Goal: Task Accomplishment & Management: Manage account settings

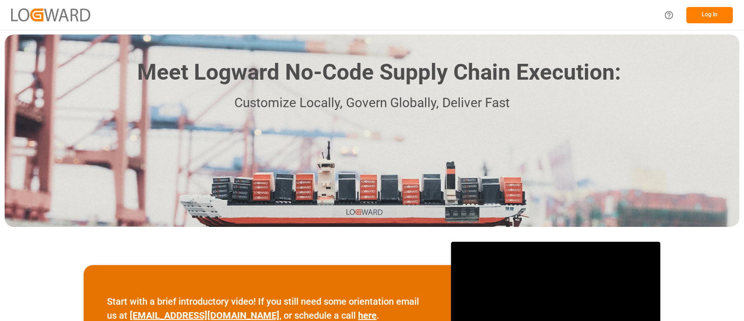
click at [703, 13] on button "Log In" at bounding box center [710, 15] width 47 height 16
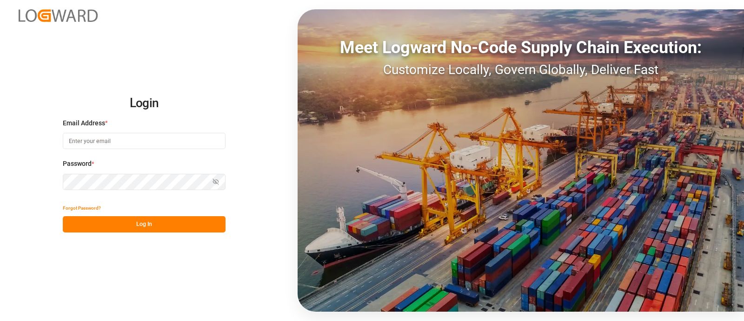
click at [137, 150] on div "Email Address *" at bounding box center [144, 138] width 163 height 41
click at [134, 141] on input at bounding box center [144, 141] width 163 height 16
type input "[PERSON_NAME][EMAIL_ADDRESS][PERSON_NAME][DOMAIN_NAME]"
click at [122, 228] on button "Log In" at bounding box center [144, 224] width 163 height 16
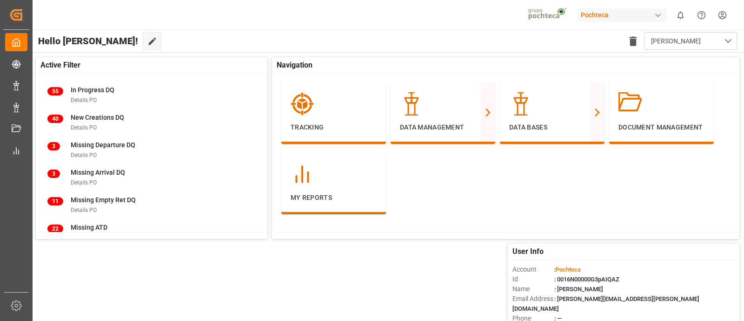
click at [283, 23] on div "Pochteca 0 Notifications Only show unread All Watching Mark all categories read…" at bounding box center [385, 15] width 718 height 30
click at [602, 7] on div "Pochteca" at bounding box center [623, 15] width 93 height 18
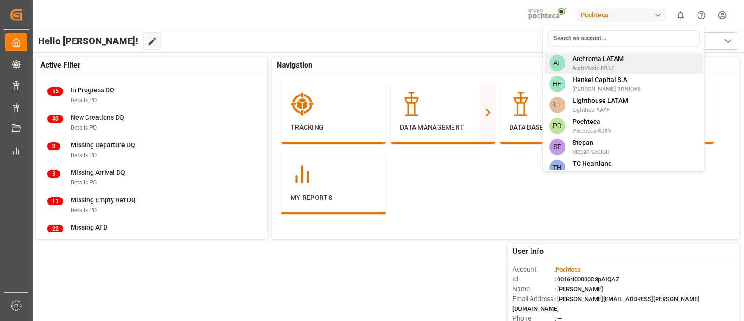
click at [607, 64] on span "ArchMexic-N1L7" at bounding box center [598, 68] width 51 height 8
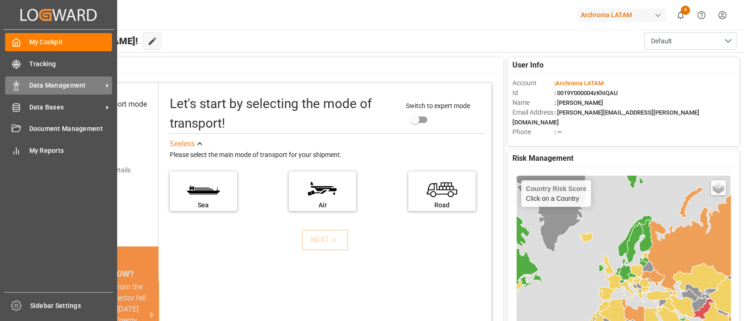
click at [56, 85] on span "Data Management" at bounding box center [66, 85] width 74 height 10
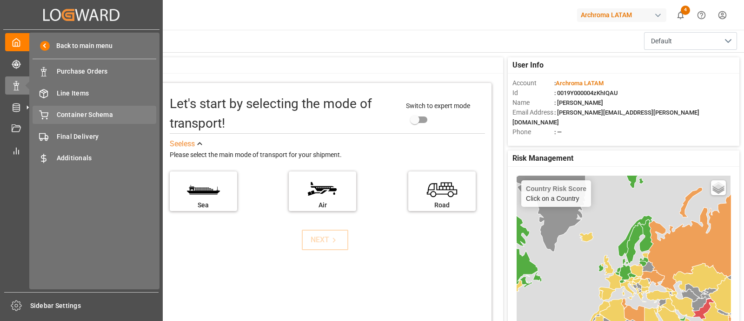
click at [116, 113] on span "Container Schema" at bounding box center [107, 115] width 100 height 10
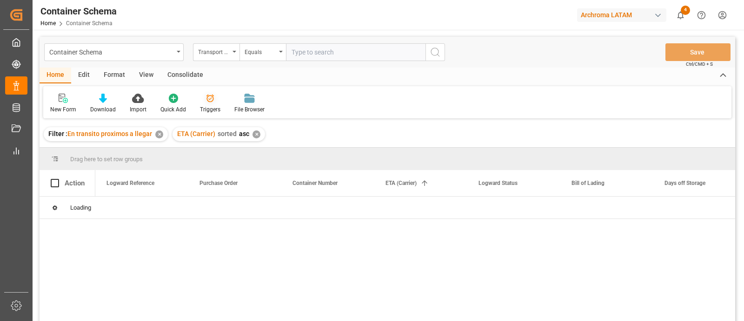
click at [209, 101] on icon at bounding box center [210, 98] width 9 height 9
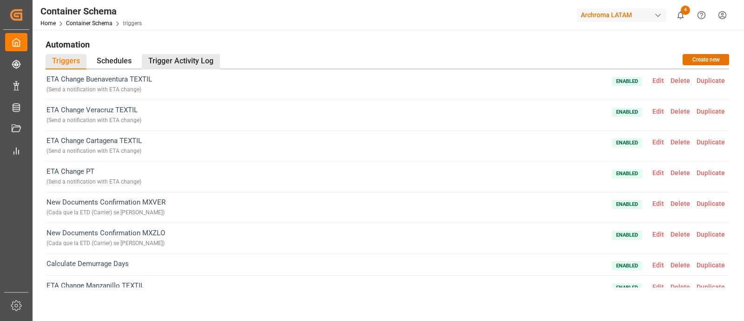
click at [193, 61] on div "Trigger Activity Log" at bounding box center [181, 61] width 78 height 15
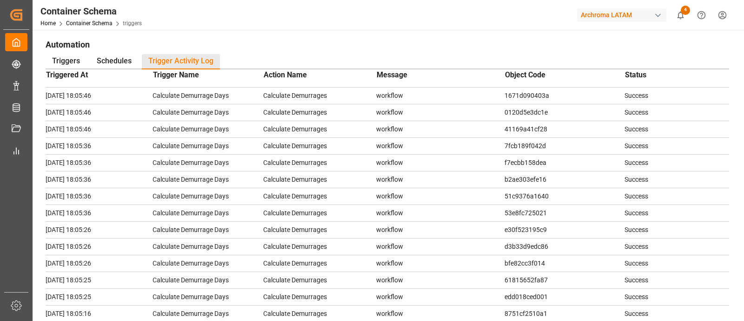
scroll to position [136, 0]
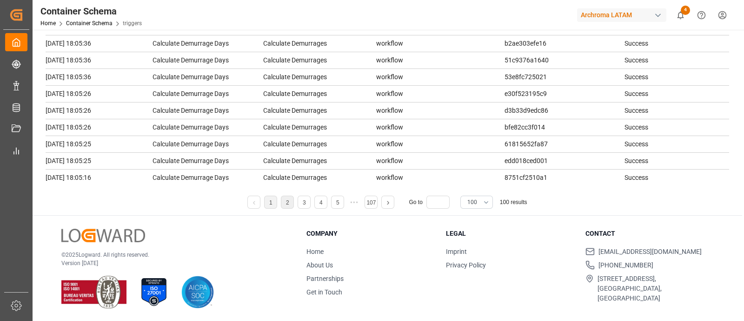
click at [287, 205] on li "2" at bounding box center [287, 201] width 13 height 13
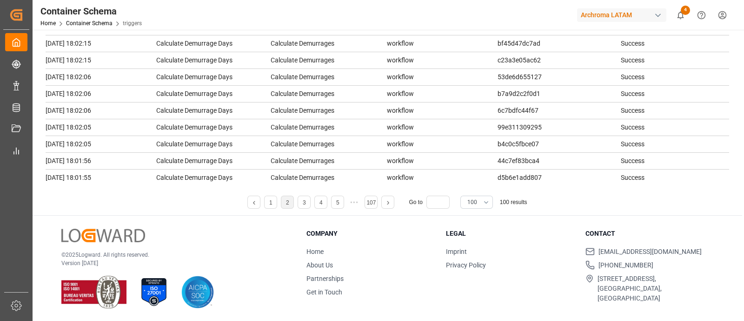
scroll to position [0, 0]
click at [302, 201] on li "3" at bounding box center [304, 201] width 13 height 13
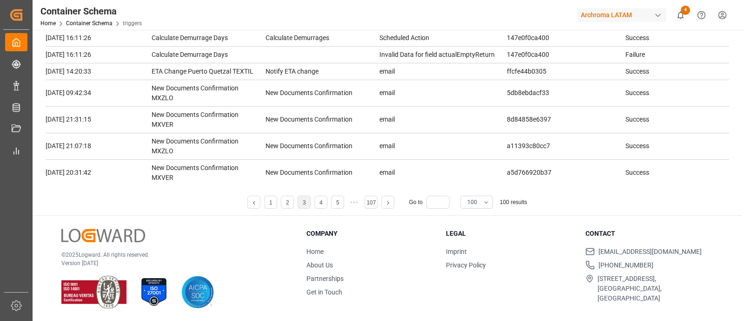
scroll to position [479, 0]
click at [512, 67] on td "ffcfe44b0305" at bounding box center [566, 70] width 119 height 17
copy td "ffcfe44b0305"
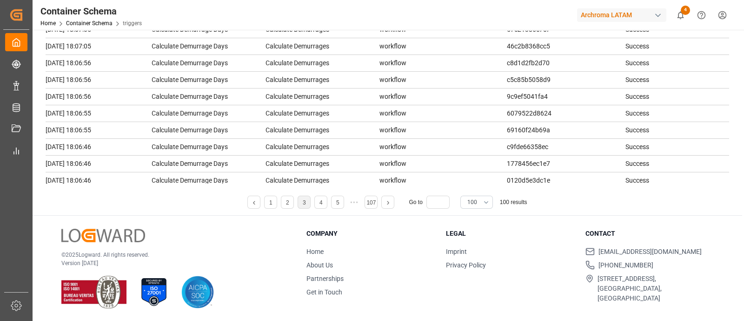
scroll to position [1196, 0]
click at [321, 204] on link "4" at bounding box center [321, 202] width 3 height 7
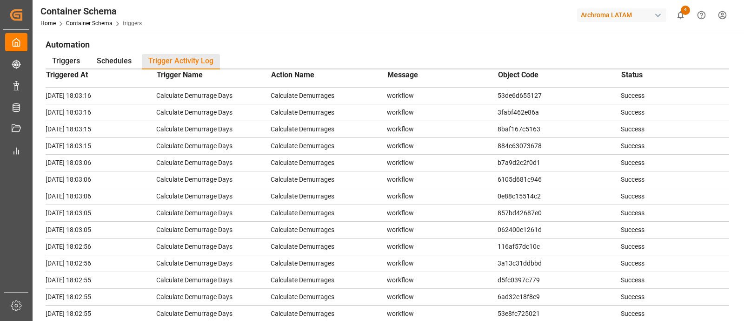
scroll to position [136, 0]
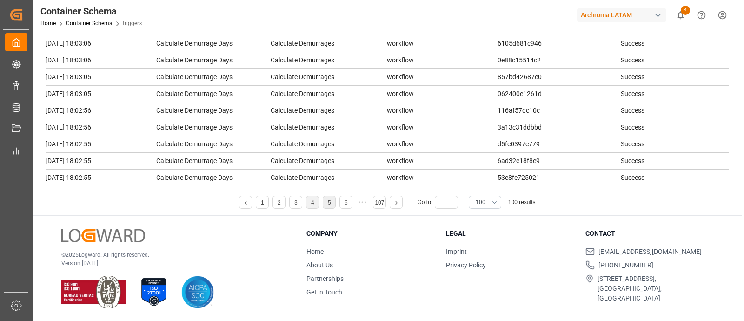
click at [325, 199] on li "5" at bounding box center [329, 201] width 13 height 13
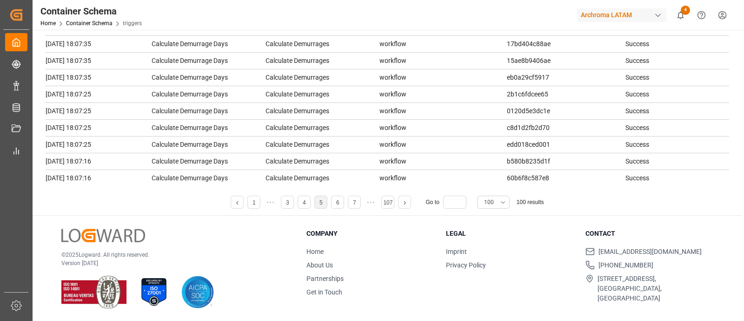
scroll to position [1378, 0]
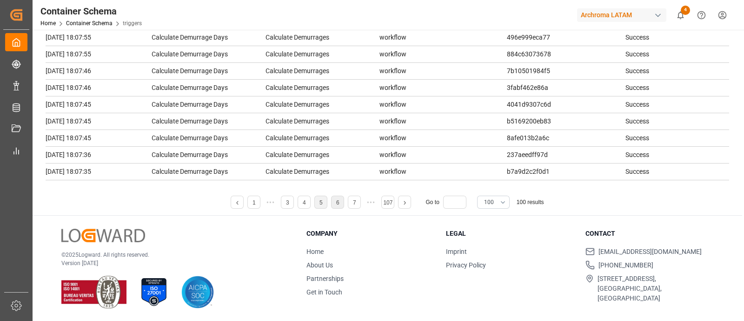
click at [336, 201] on link "6" at bounding box center [337, 202] width 3 height 7
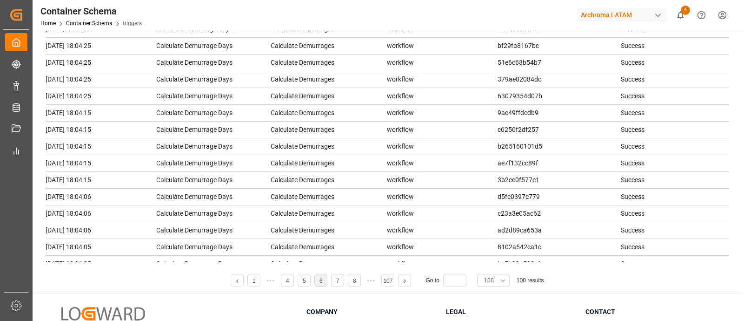
scroll to position [1444, 0]
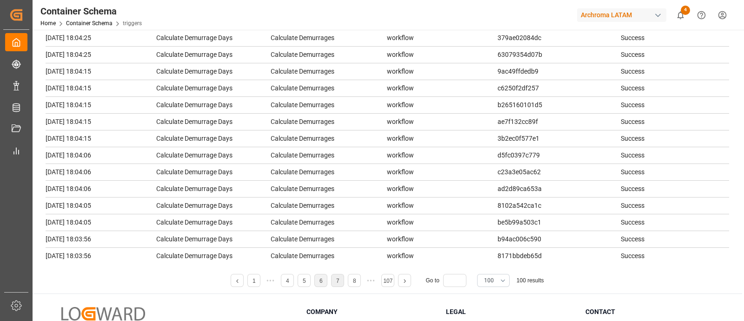
click at [339, 279] on link "7" at bounding box center [337, 280] width 3 height 7
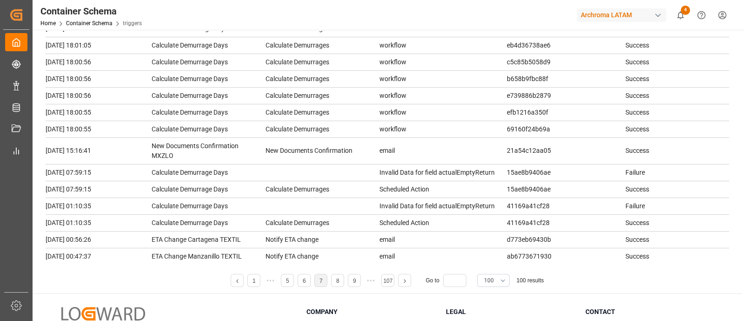
scroll to position [0, 0]
click at [524, 248] on td "ab6773671930" at bounding box center [566, 256] width 119 height 17
copy td "ab6773671930"
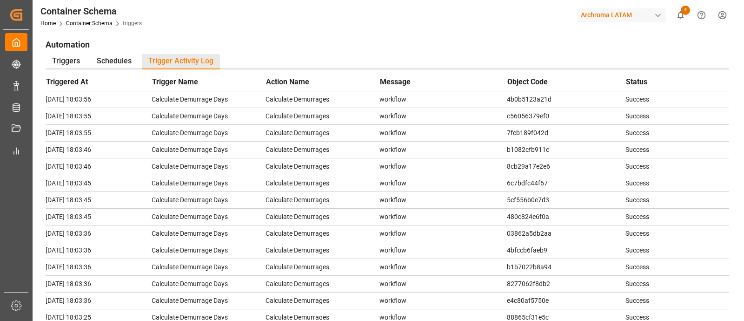
scroll to position [136, 0]
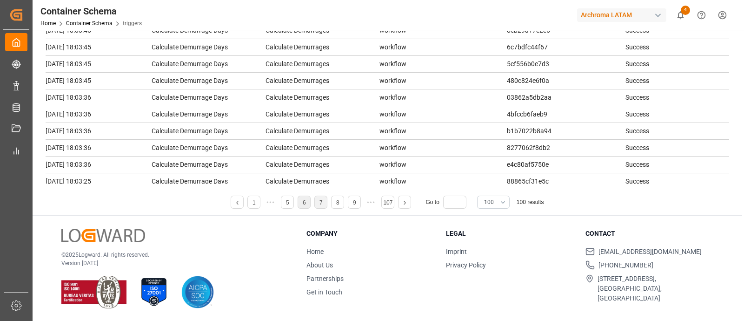
click at [308, 205] on li "6" at bounding box center [304, 201] width 13 height 13
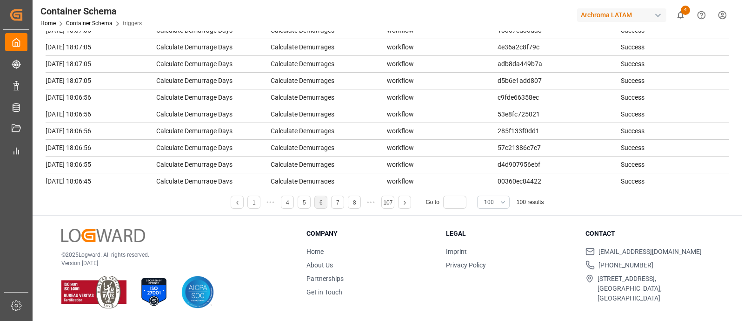
scroll to position [0, 0]
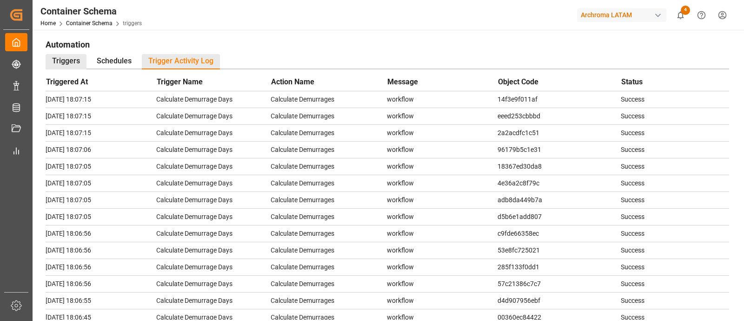
click at [69, 57] on div "Triggers" at bounding box center [66, 61] width 41 height 15
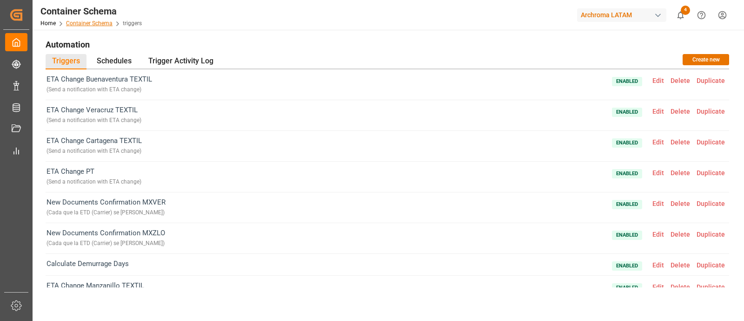
click at [106, 23] on link "Container Schema" at bounding box center [89, 23] width 47 height 7
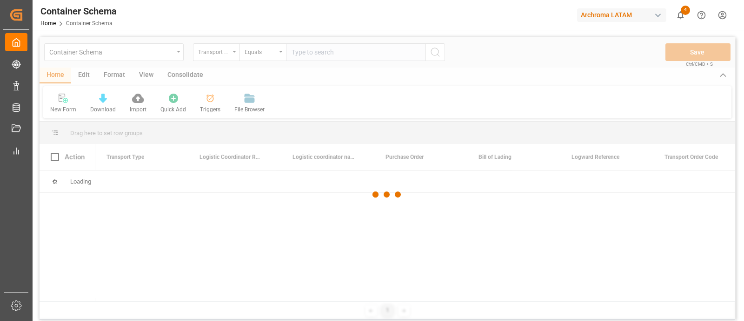
click at [312, 78] on div at bounding box center [388, 194] width 696 height 315
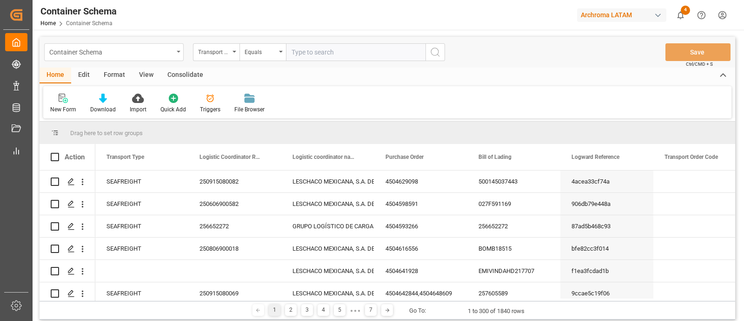
click at [173, 54] on div "Container Schema" at bounding box center [111, 52] width 124 height 12
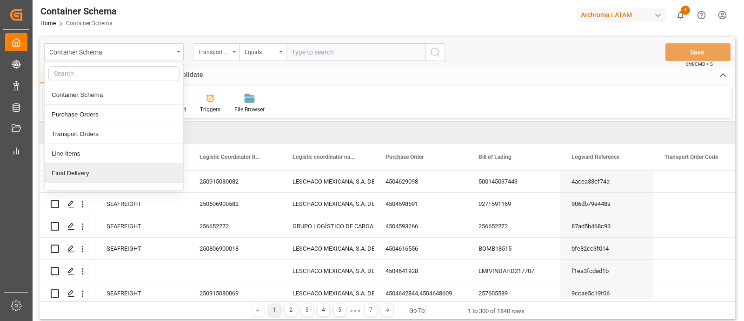
click at [127, 167] on div "Final Delivery" at bounding box center [114, 173] width 139 height 20
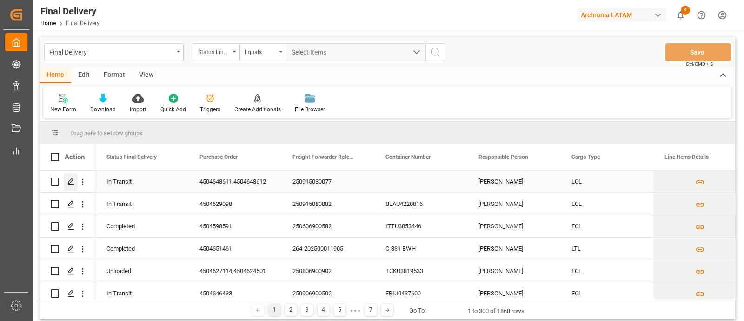
click at [75, 183] on div "Press SPACE to select this row." at bounding box center [71, 181] width 14 height 17
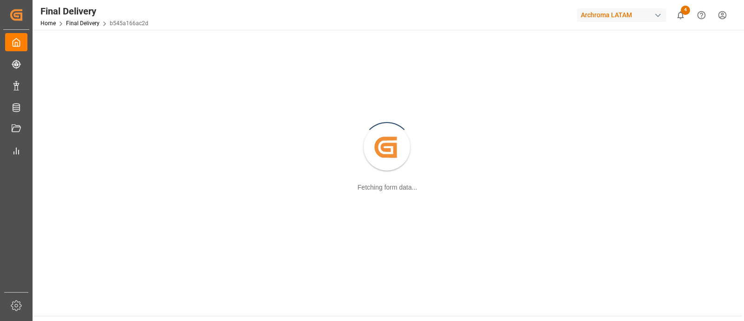
click at [428, 20] on div "Final Delivery Home Final Delivery b545a166ac2d Archroma LATAM 4 Notifications …" at bounding box center [385, 15] width 718 height 30
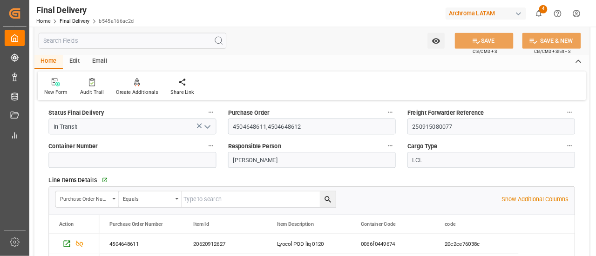
scroll to position [74, 0]
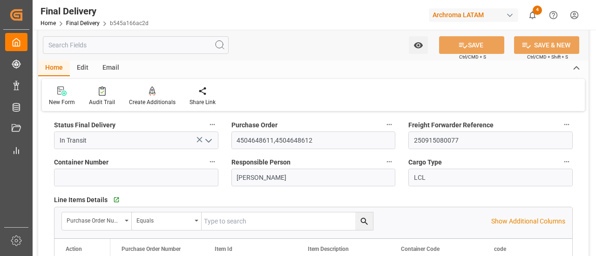
drag, startPoint x: 708, startPoint y: 4, endPoint x: 366, endPoint y: 44, distance: 344.8
click at [366, 44] on div "Watch Option SAVE Ctrl/CMD + S SAVE & NEW Ctrl/CMD + Shift + S" at bounding box center [313, 45] width 550 height 31
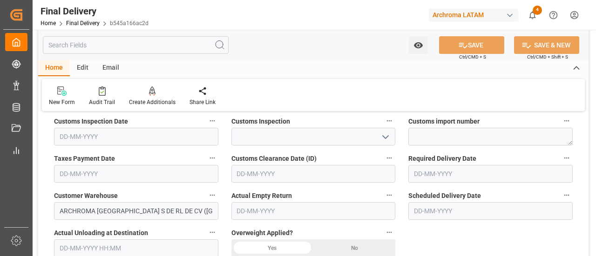
scroll to position [309, 0]
click at [89, 25] on link "Final Delivery" at bounding box center [82, 23] width 33 height 7
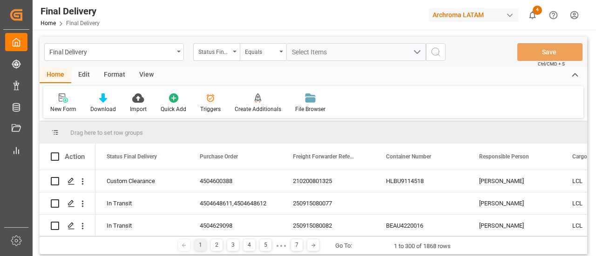
click at [210, 107] on div "Triggers" at bounding box center [210, 109] width 20 height 8
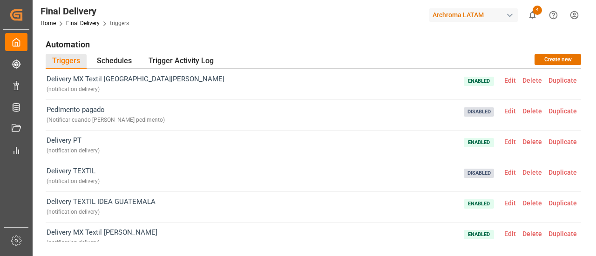
click at [510, 107] on span "Edit" at bounding box center [510, 110] width 18 height 7
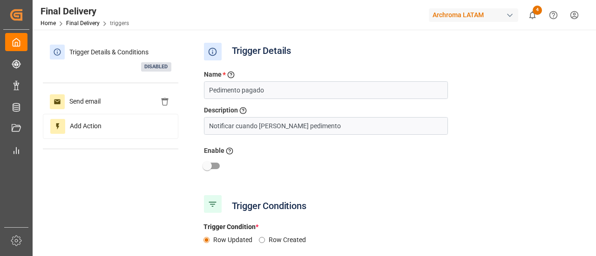
scroll to position [194, 0]
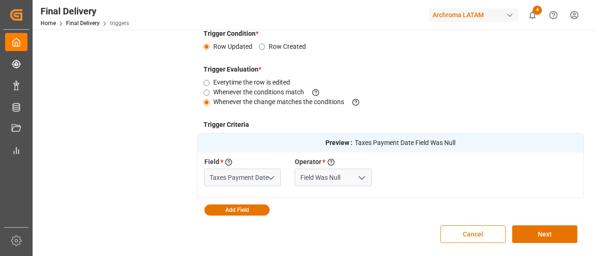
click at [475, 233] on button "Cancel" at bounding box center [472, 235] width 65 height 18
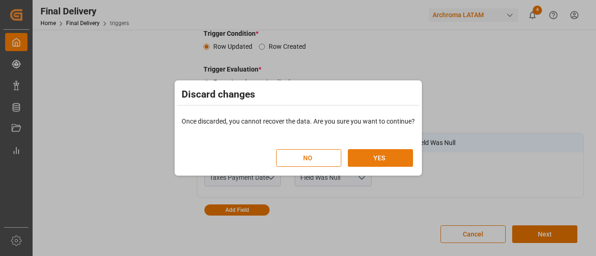
click at [396, 161] on button "YES" at bounding box center [380, 158] width 65 height 18
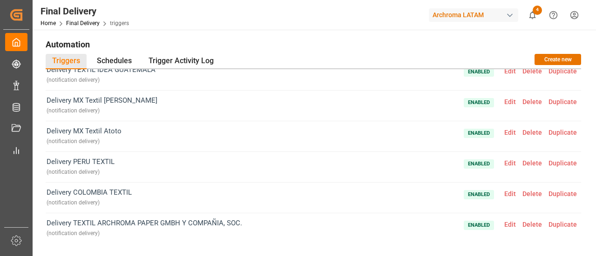
scroll to position [0, 0]
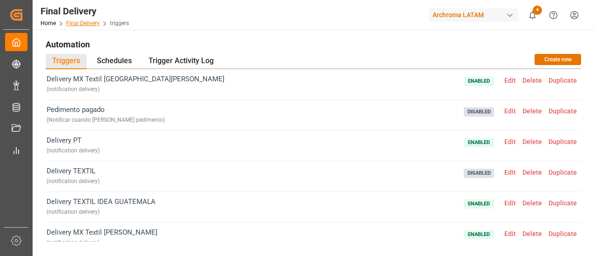
click at [92, 20] on link "Final Delivery" at bounding box center [82, 23] width 33 height 7
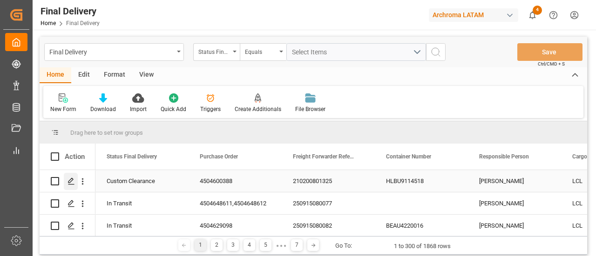
click at [69, 183] on icon "Press SPACE to select this row." at bounding box center [70, 181] width 7 height 7
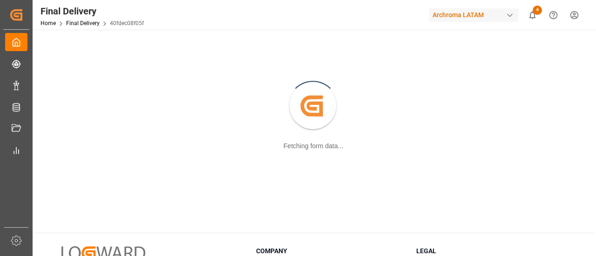
scroll to position [3, 0]
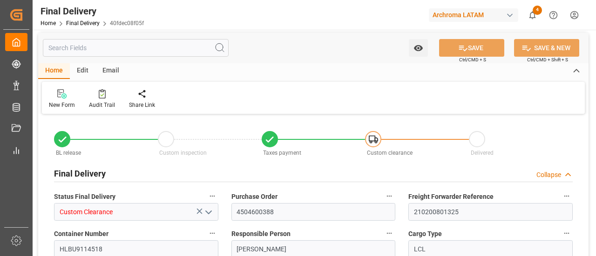
type input "3"
type input "[DATE]"
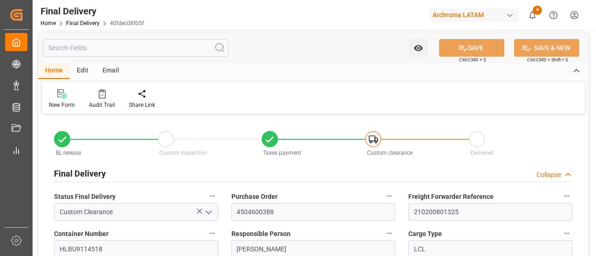
type input "[DATE]"
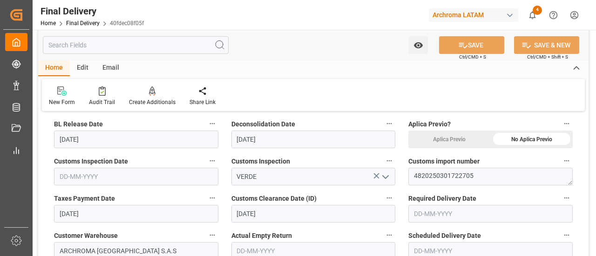
scroll to position [249, 0]
click at [115, 180] on input "text" at bounding box center [136, 176] width 164 height 18
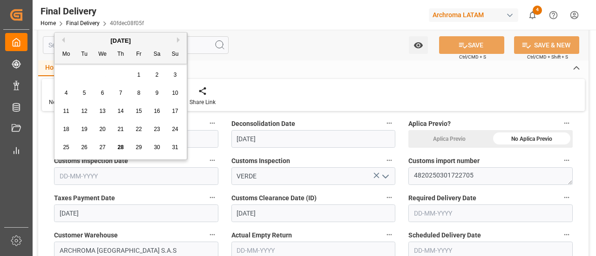
click at [193, 159] on label "Customs Inspection Date" at bounding box center [136, 160] width 164 height 13
click at [206, 159] on button "Customs Inspection Date" at bounding box center [212, 160] width 12 height 12
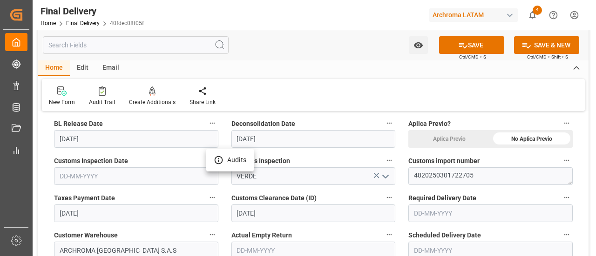
click at [129, 161] on div at bounding box center [298, 128] width 596 height 256
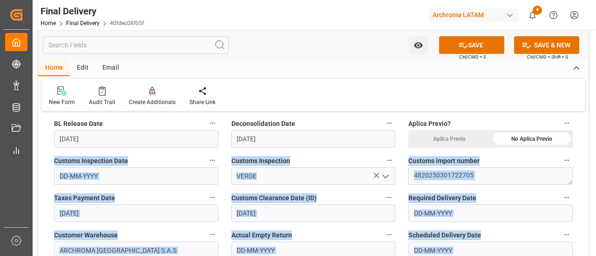
drag, startPoint x: 129, startPoint y: 161, endPoint x: 53, endPoint y: 164, distance: 76.4
click at [53, 164] on body "Created by potrace 1.15, written by Peter Selinger 2001-2017 Created by potrace…" at bounding box center [298, 128] width 596 height 256
click at [53, 164] on div "Customs Inspection Date" at bounding box center [135, 169] width 177 height 37
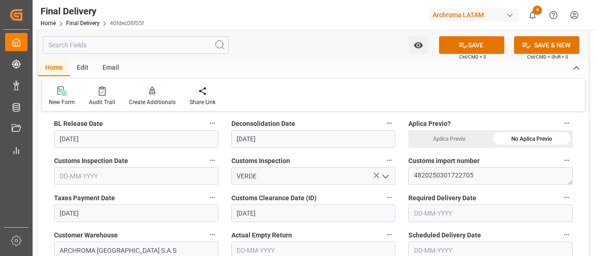
click at [144, 161] on label "Customs Inspection Date" at bounding box center [136, 160] width 164 height 13
click at [206, 161] on button "Customs Inspection Date" at bounding box center [212, 160] width 12 height 12
click at [225, 177] on div at bounding box center [298, 128] width 596 height 256
click at [404, 168] on div "Customs import number 4820250301722705" at bounding box center [489, 169] width 177 height 37
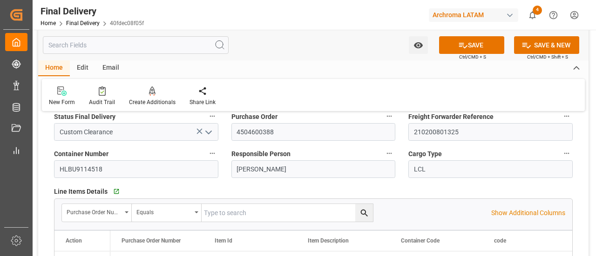
scroll to position [83, 0]
click at [403, 143] on div "Freight Forwarder Reference 210200801325" at bounding box center [489, 125] width 177 height 37
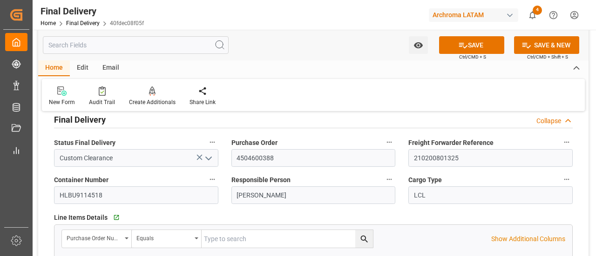
scroll to position [56, 0]
click at [400, 160] on div "Purchase Order 4504600388" at bounding box center [313, 152] width 177 height 37
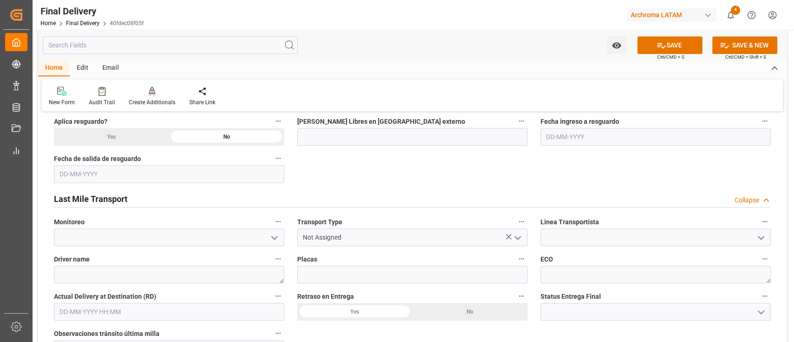
scroll to position [463, 0]
drag, startPoint x: 558, startPoint y: 1, endPoint x: 443, endPoint y: 181, distance: 214.0
click at [443, 181] on div "BL release Custom inspection Taxes payment Custom clearance Delivered Final Del…" at bounding box center [412, 274] width 749 height 1237
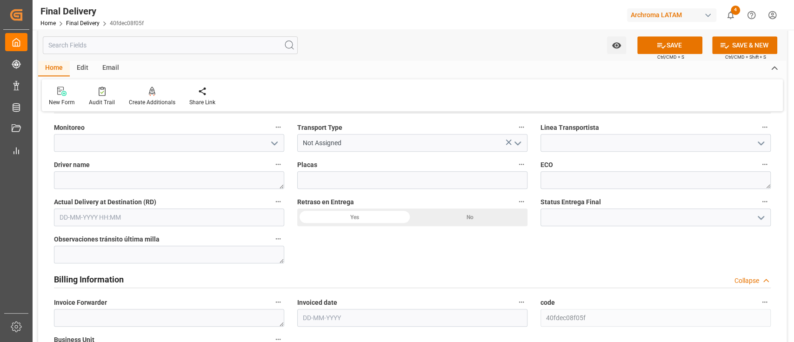
scroll to position [559, 0]
click at [88, 65] on div "Edit" at bounding box center [83, 68] width 26 height 16
click at [224, 96] on div "Schema Edit" at bounding box center [214, 96] width 46 height 20
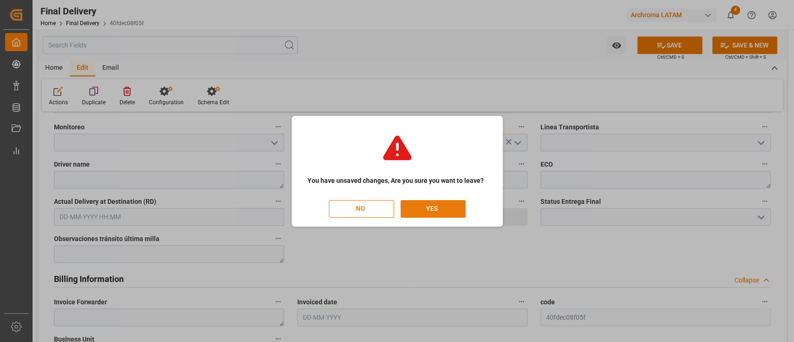
click at [437, 210] on button "YES" at bounding box center [433, 209] width 65 height 18
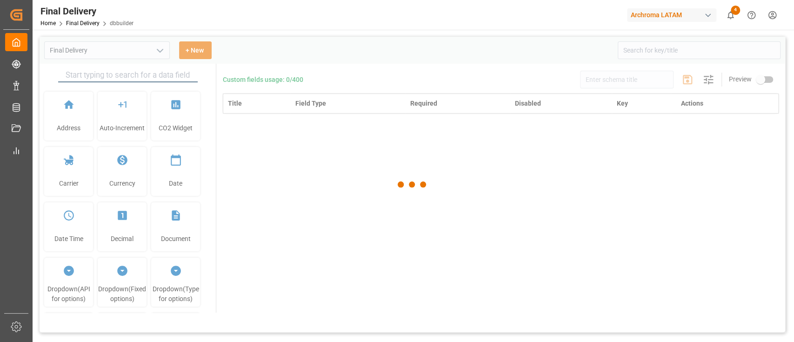
type input "Final Delivery"
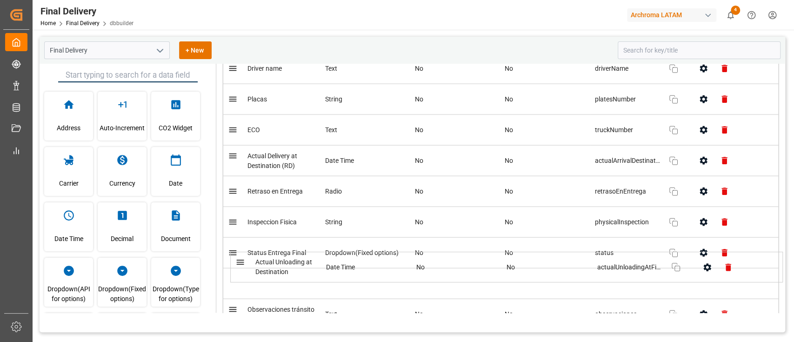
scroll to position [1349, 0]
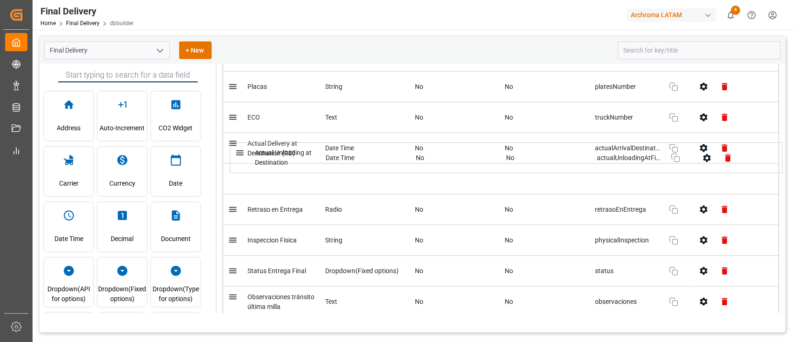
drag, startPoint x: 231, startPoint y: 111, endPoint x: 238, endPoint y: 160, distance: 49.3
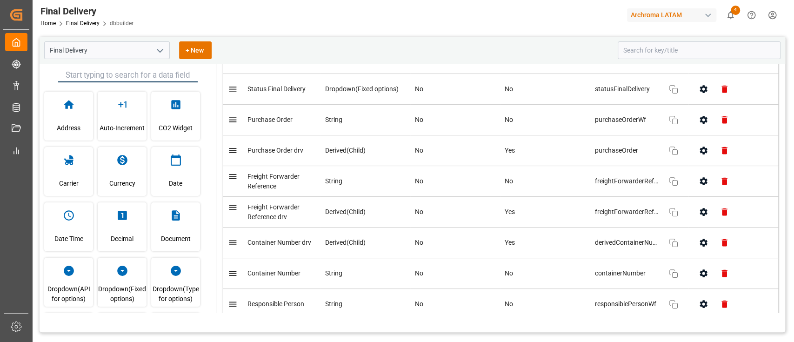
scroll to position [0, 0]
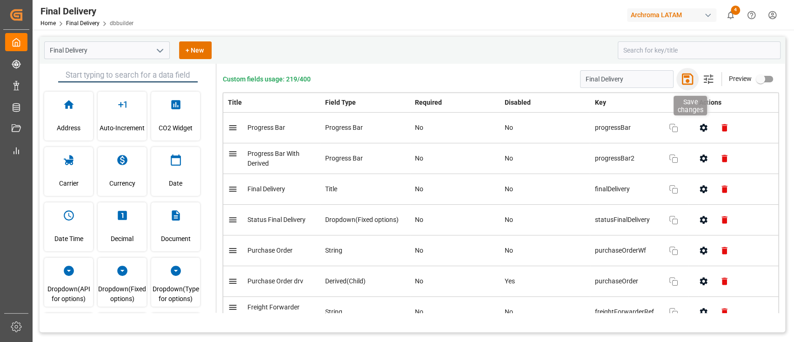
click at [685, 80] on icon "button" at bounding box center [687, 79] width 11 height 11
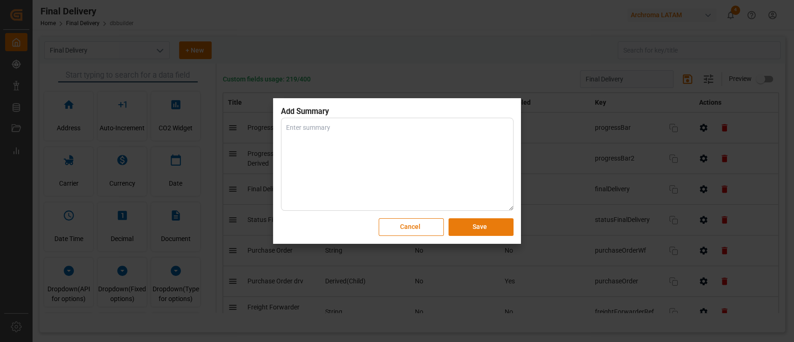
click at [484, 230] on button "Save" at bounding box center [480, 227] width 65 height 18
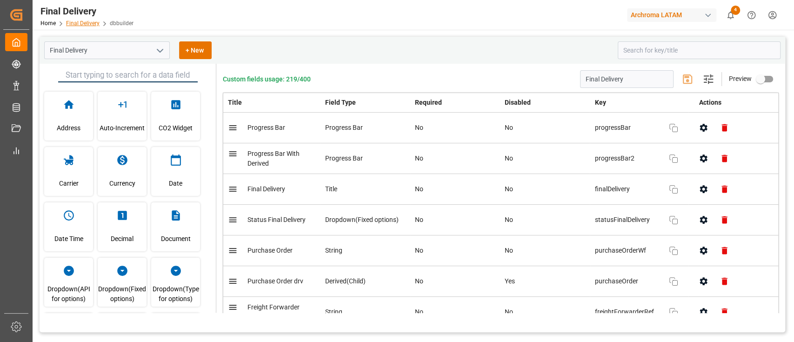
click at [94, 23] on link "Final Delivery" at bounding box center [82, 23] width 33 height 7
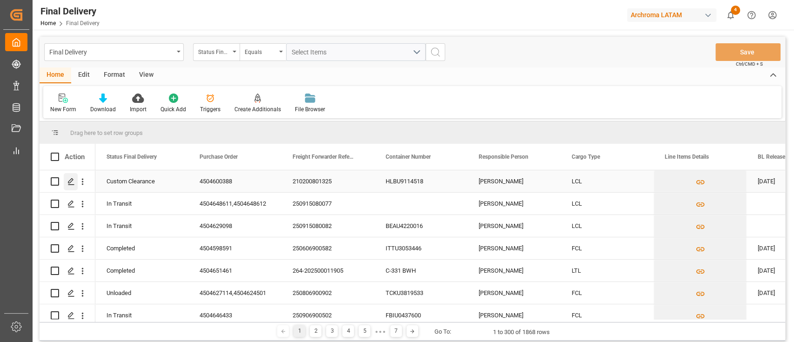
click at [69, 183] on polygon "Press SPACE to select this row." at bounding box center [70, 181] width 5 height 5
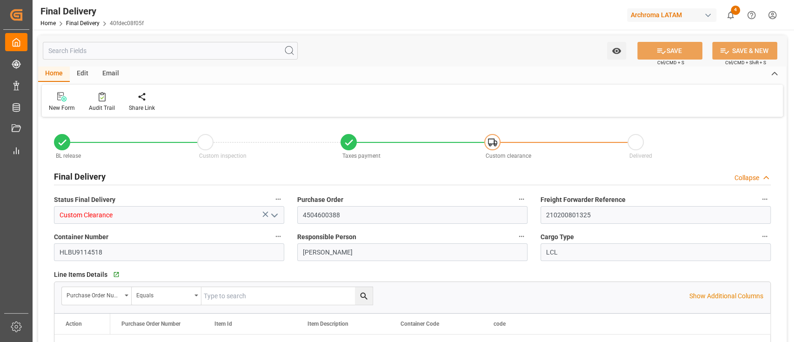
type input "3"
type input "[DATE]"
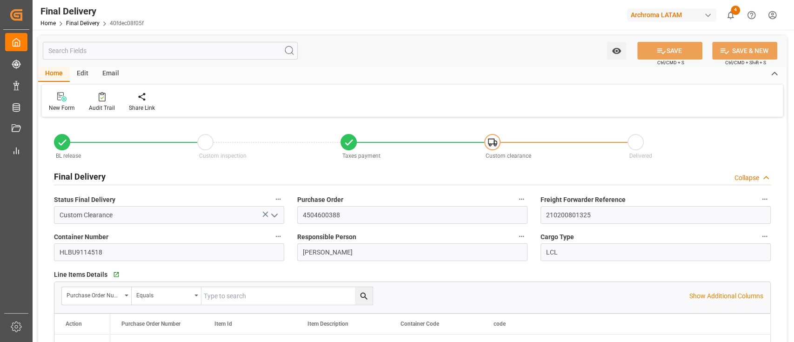
type input "[DATE]"
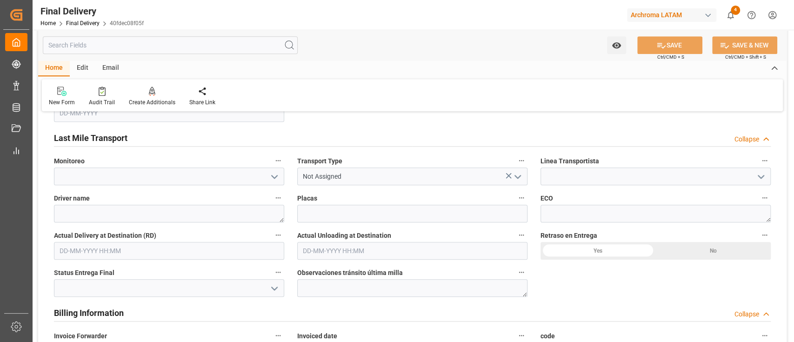
scroll to position [525, 0]
click at [280, 291] on icon "open menu" at bounding box center [274, 287] width 11 height 11
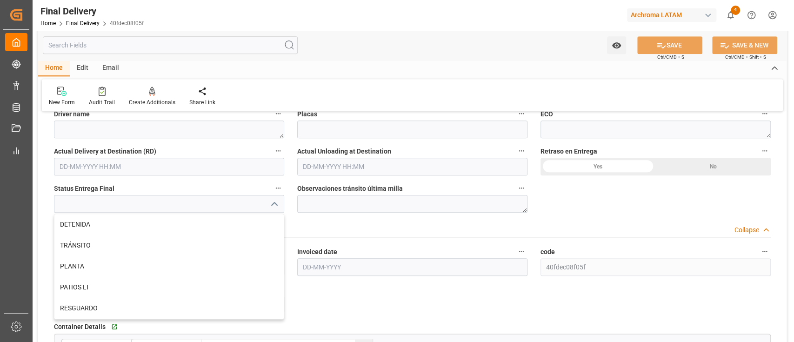
scroll to position [610, 0]
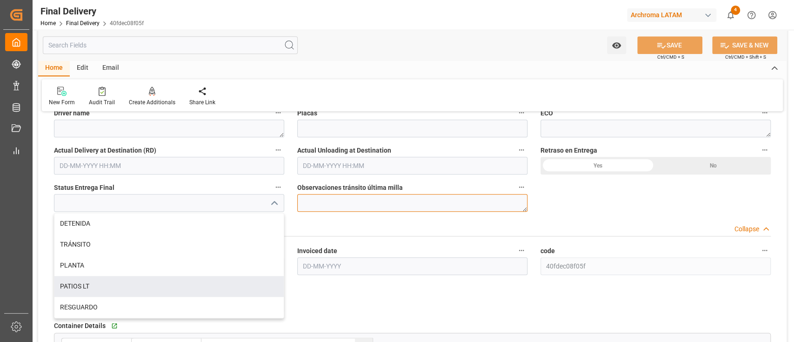
click at [427, 202] on textarea at bounding box center [412, 203] width 230 height 18
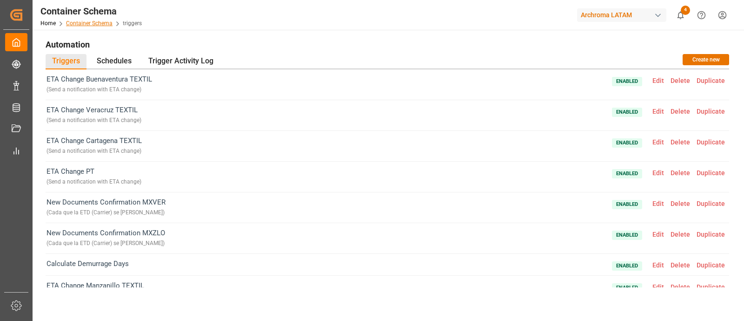
click at [104, 22] on link "Container Schema" at bounding box center [89, 23] width 47 height 7
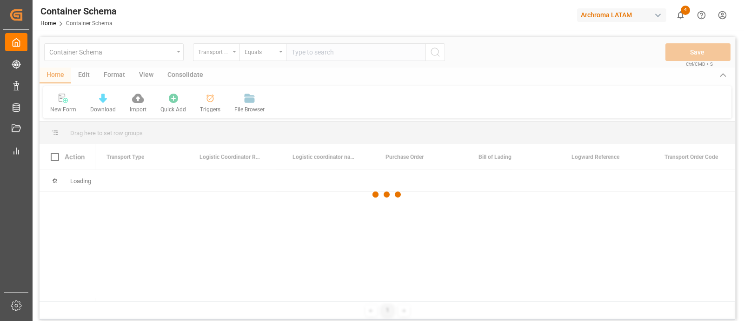
click at [234, 57] on div at bounding box center [388, 194] width 696 height 315
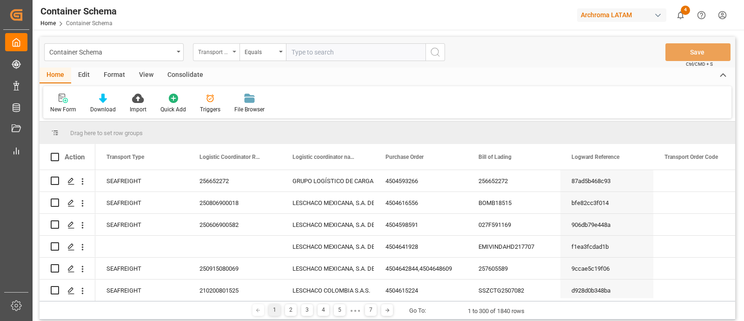
click at [230, 53] on div "Transport Type" at bounding box center [216, 52] width 47 height 18
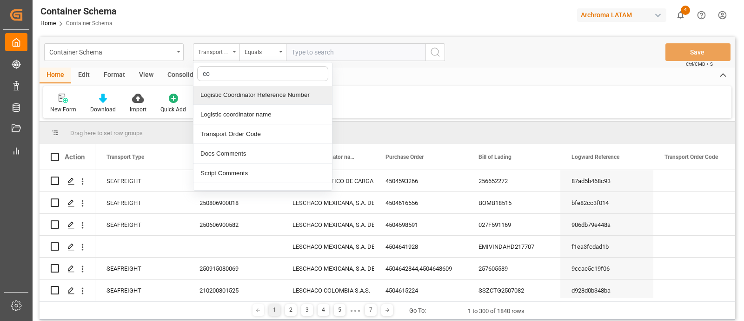
type input "c"
type input "lo"
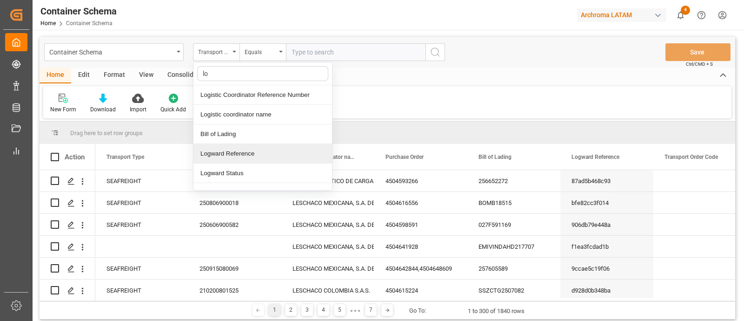
click at [250, 152] on div "Logward Reference" at bounding box center [263, 154] width 139 height 20
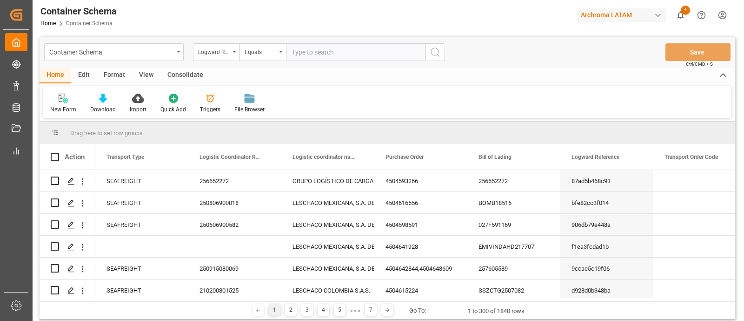
click at [294, 57] on input "text" at bounding box center [356, 52] width 140 height 18
paste input "ffcfe44b0305"
type input "ffcfe44b0305"
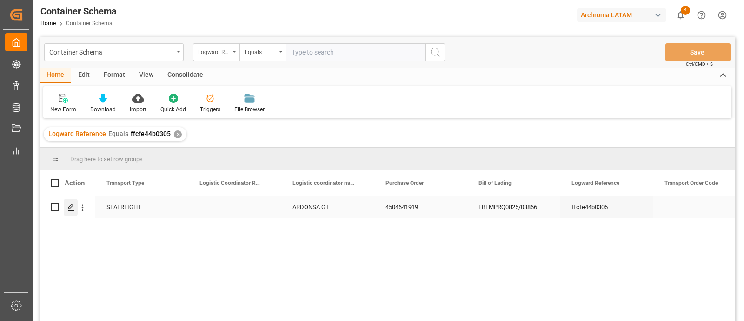
click at [72, 203] on icon "Press SPACE to select this row." at bounding box center [70, 206] width 7 height 7
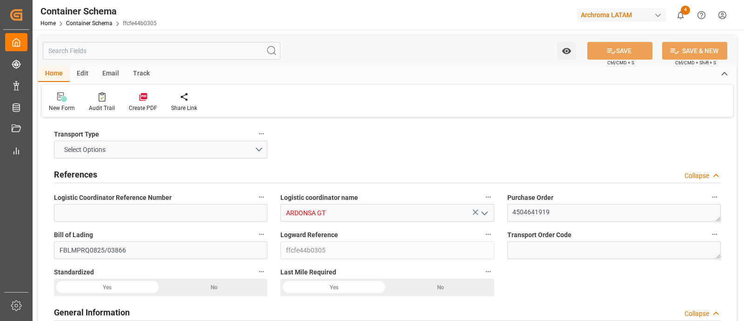
type input "0"
type input "1"
type input "5"
type input "4600"
type input "4864"
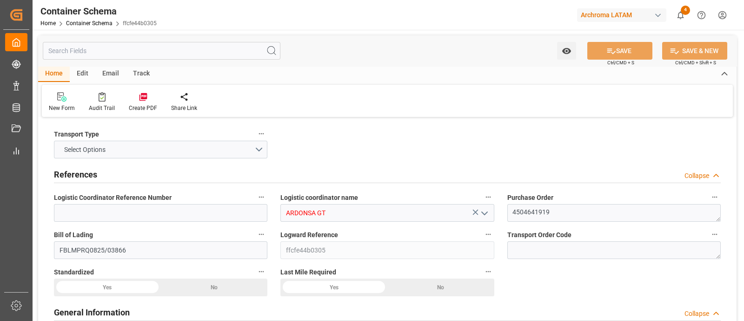
type input "Hapag [PERSON_NAME]"
type input "Hapag Lloyd Aktiengesellschaft"
type input "INNSA"
type input "GTPRQ"
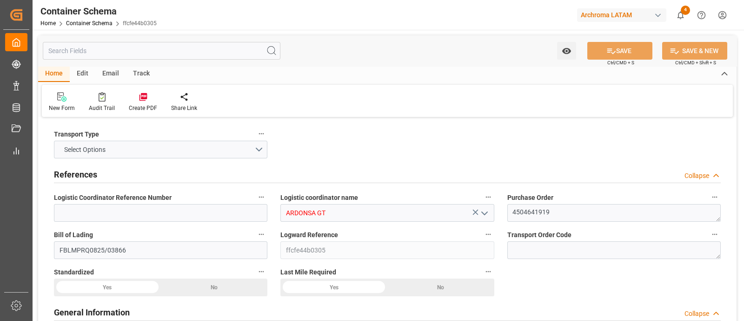
type input "9294850"
type input "05-08-2025 07:30"
type input "[DATE]"
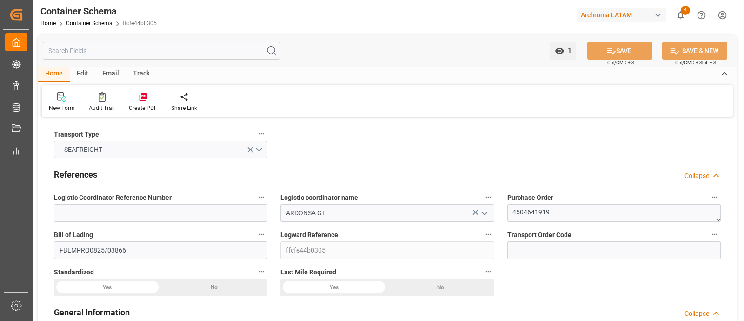
type input "15-10-2025"
type input "05-08-2025 00:00"
type input "08-08-2025 01:00"
type input "07-08-2025 00:00"
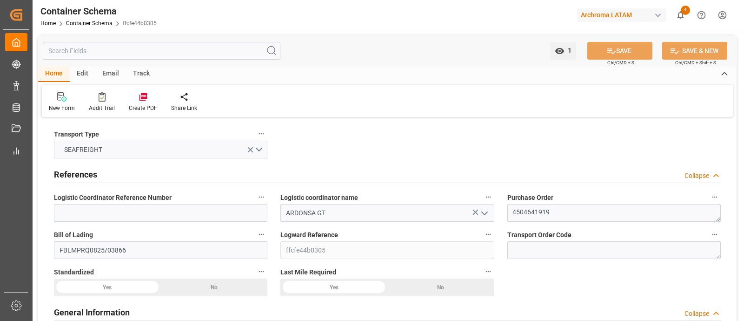
type input "15-10-2025 00:00"
type input "15-10-2025 04:00"
type input "12-10-2025 00:00"
type input "15-10-2025 04:00"
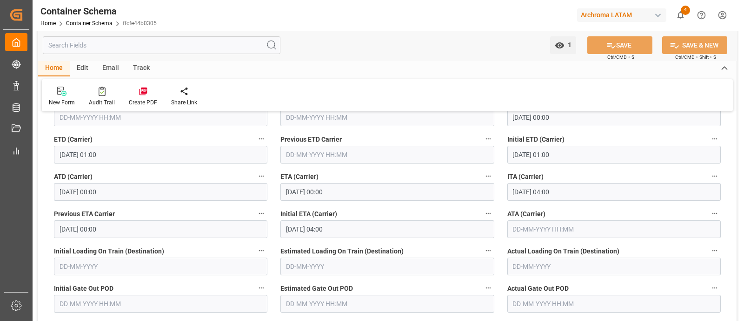
scroll to position [1204, 0]
click at [79, 22] on link "Container Schema" at bounding box center [89, 23] width 47 height 7
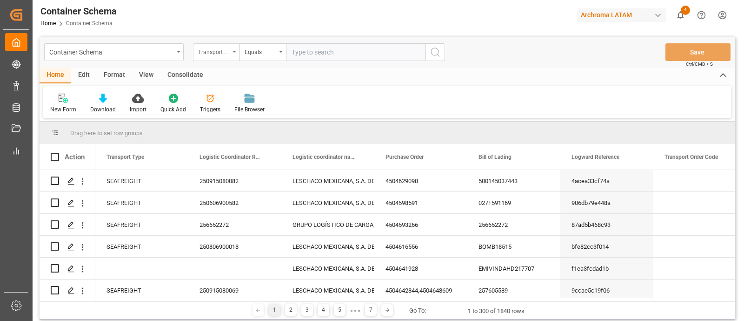
click at [234, 53] on div "Transport Type" at bounding box center [216, 52] width 47 height 18
type input "logward"
click at [249, 88] on div "Logward Reference" at bounding box center [263, 95] width 139 height 20
click at [297, 58] on input "text" at bounding box center [356, 52] width 140 height 18
paste input "ab6773671930"
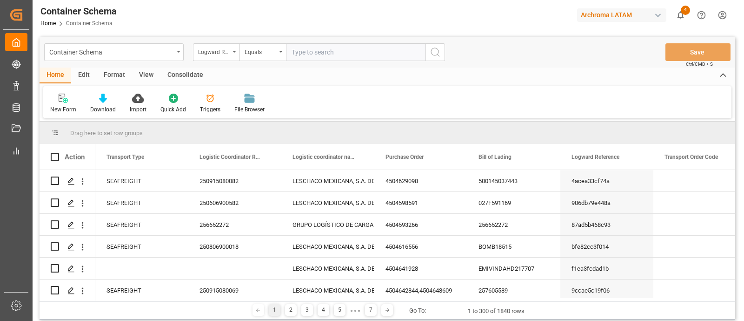
type input "ab6773671930"
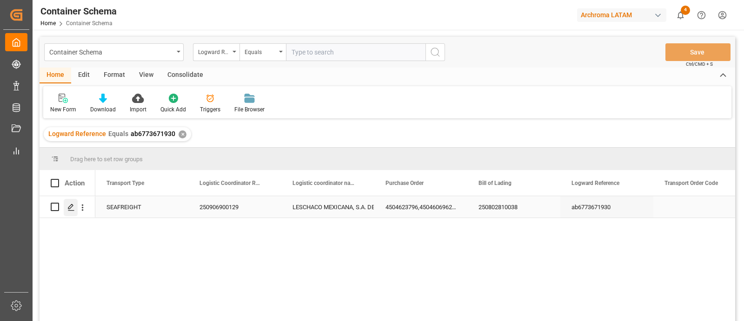
click at [71, 210] on line "Press SPACE to select this row." at bounding box center [71, 210] width 6 height 0
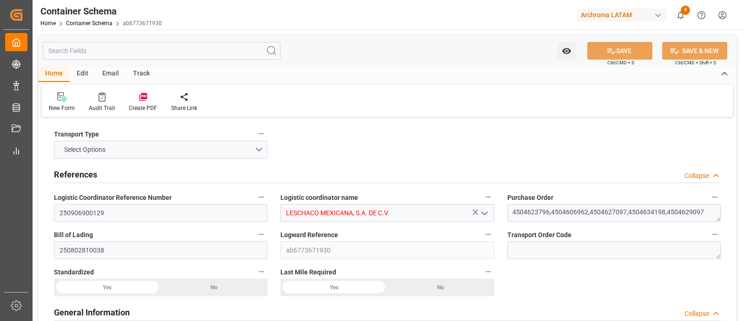
type input "10"
type input "7"
type input "5"
type input "50"
type input "6230"
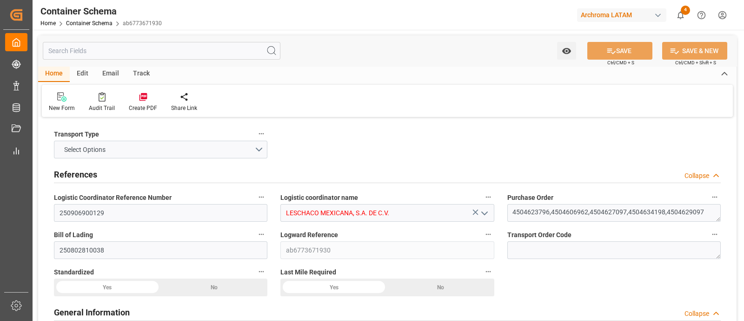
type input "6518.67"
type input "MSC"
type input "Mediterranean Shipping Company"
type input "IDJKT"
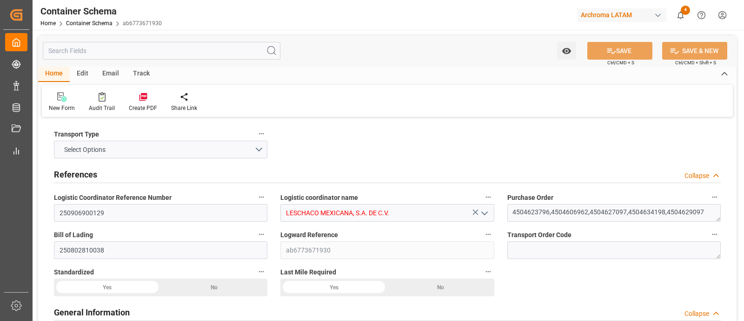
type input "MXZLO"
type input "9571301"
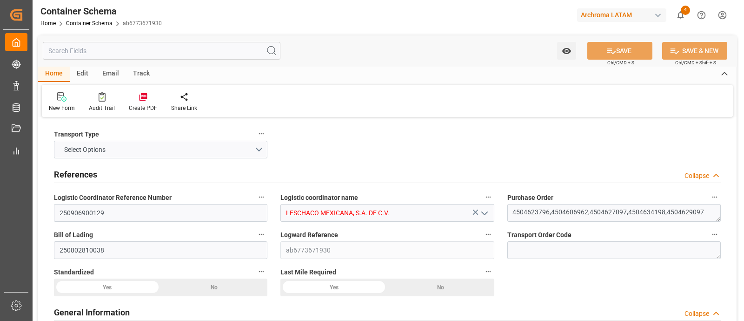
type input "9571301"
type input "11-08-2025 10:30"
type input "[DATE]"
type input "13-09-2025"
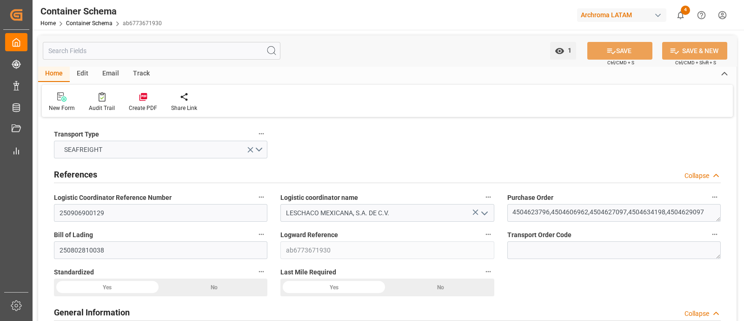
type input "24-07-2025 00:00"
type input "29-07-2025 11:00"
type input "28-07-2025 00:00"
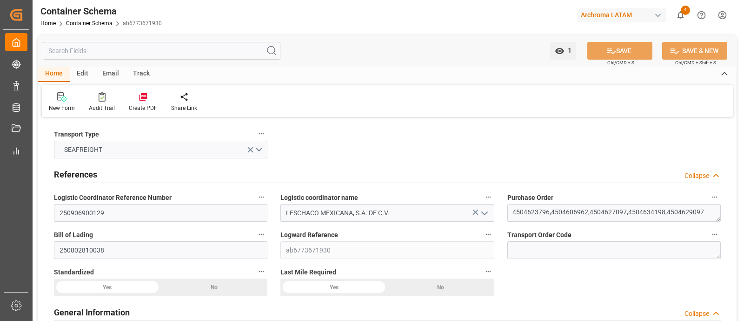
type input "12-09-2025 00:00"
type input "13-09-2025 10:30"
type input "09-09-2025 00:00"
type input "13-09-2025 10:30"
drag, startPoint x: 191, startPoint y: 211, endPoint x: 42, endPoint y: 210, distance: 148.9
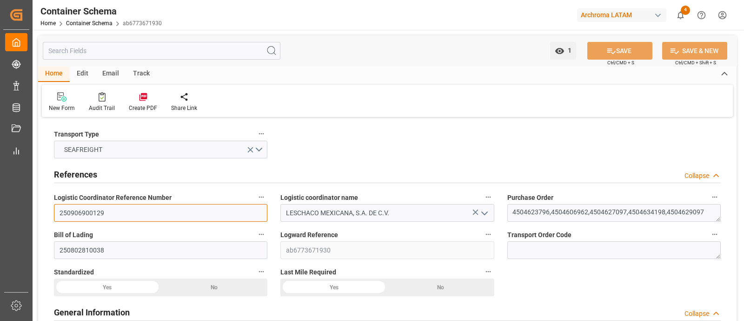
click at [274, 229] on div "Bill of Lading 250802810038" at bounding box center [160, 243] width 227 height 37
click at [97, 23] on link "Container Schema" at bounding box center [89, 23] width 47 height 7
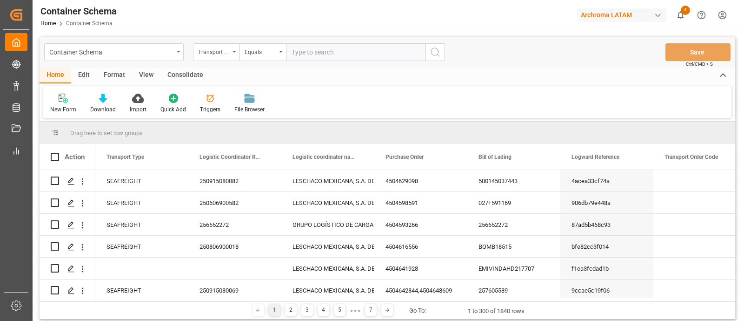
click at [209, 100] on icon at bounding box center [210, 98] width 9 height 9
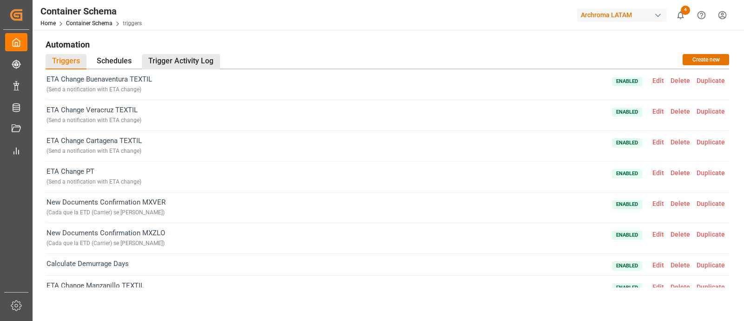
click at [187, 63] on div "Trigger Activity Log" at bounding box center [181, 61] width 78 height 15
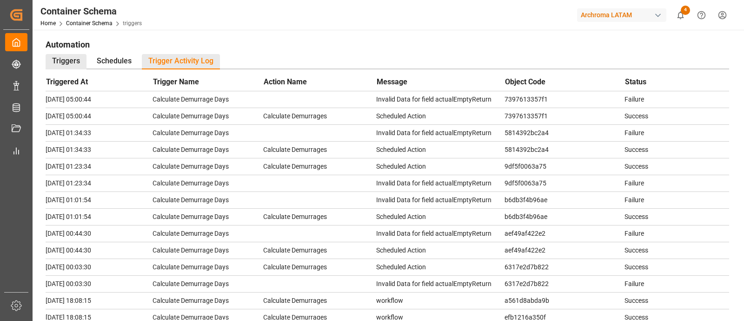
click at [73, 59] on div "Triggers" at bounding box center [66, 61] width 41 height 15
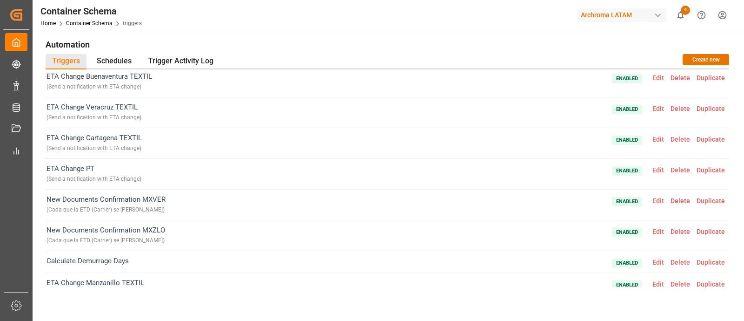
scroll to position [2, 0]
click at [657, 109] on span "Edit" at bounding box center [658, 109] width 18 height 7
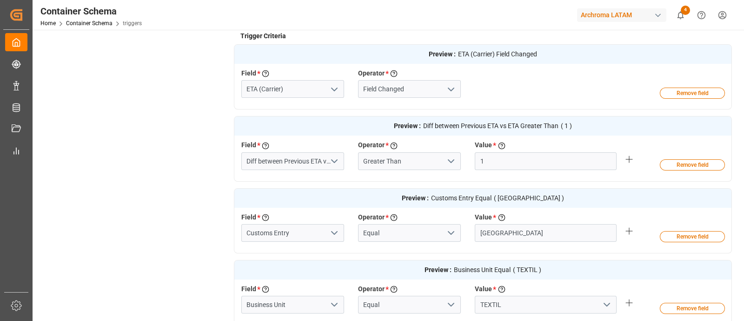
scroll to position [279, 0]
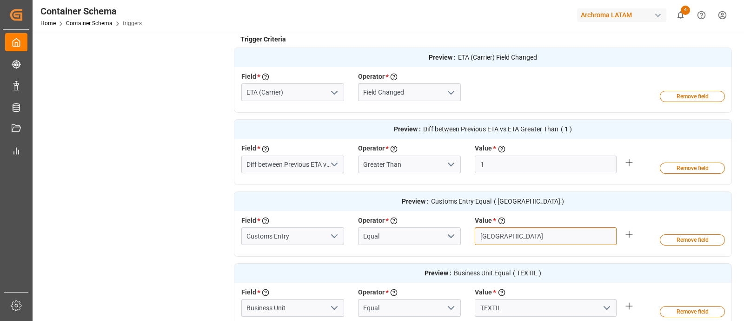
click at [531, 237] on input "VERACRUZ" at bounding box center [546, 236] width 142 height 18
click at [479, 235] on input "VERACRUZ" at bounding box center [546, 236] width 142 height 18
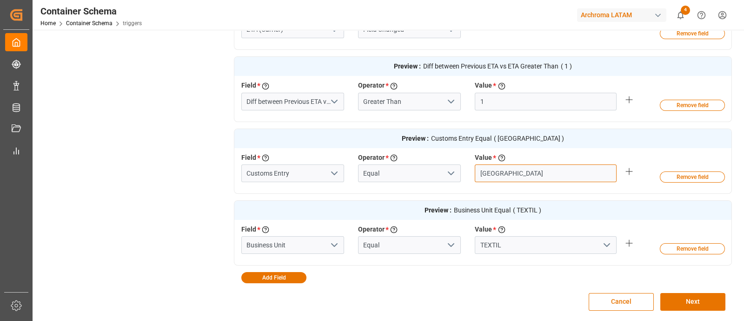
scroll to position [456, 0]
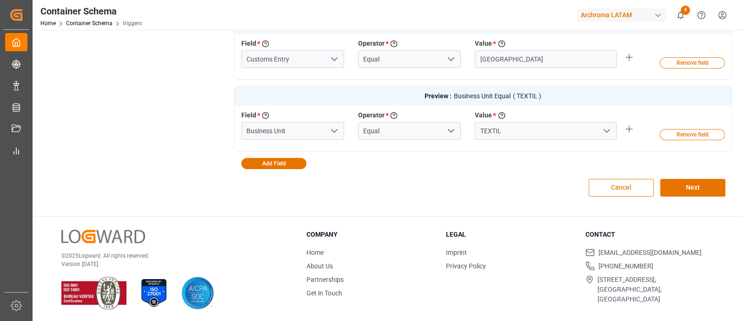
click at [631, 186] on button "Cancel" at bounding box center [621, 188] width 65 height 18
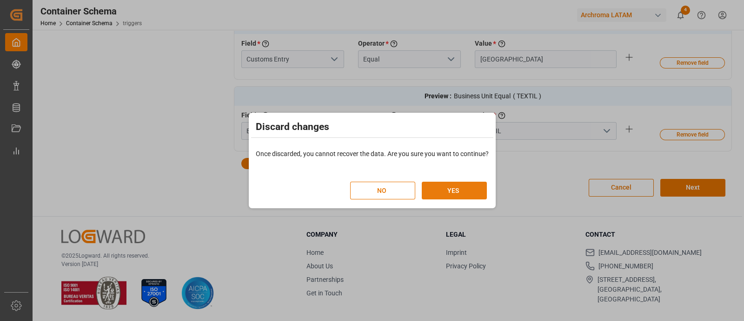
click at [474, 189] on button "YES" at bounding box center [454, 190] width 65 height 18
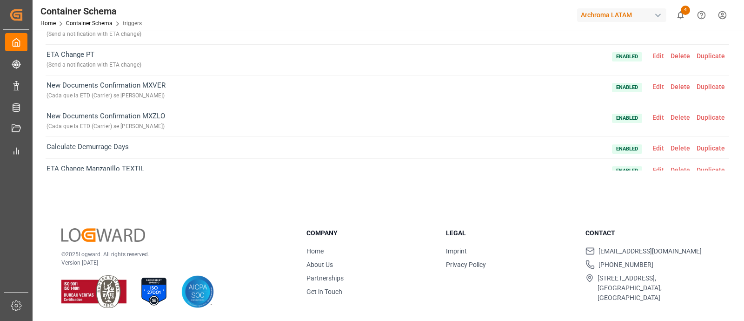
scroll to position [116, 0]
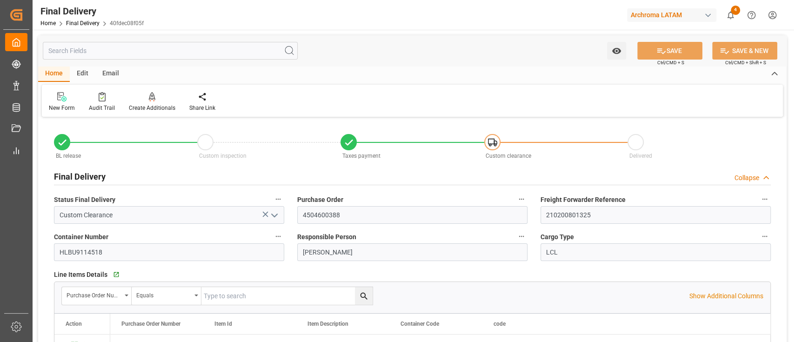
scroll to position [610, 0]
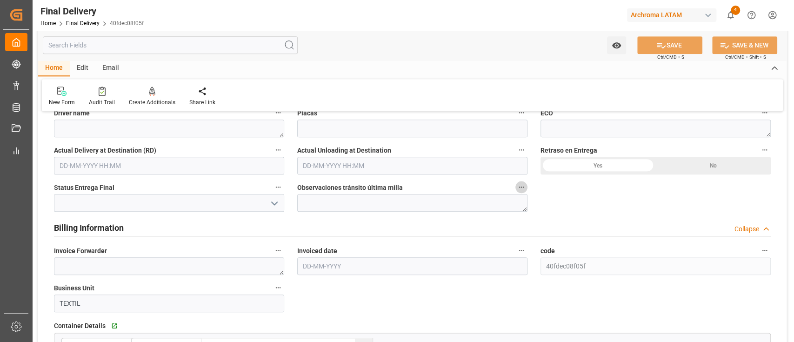
click at [520, 188] on icon "button" at bounding box center [521, 186] width 7 height 7
click at [549, 211] on div at bounding box center [397, 171] width 794 height 342
click at [520, 50] on div "Watch Option SAVE Ctrl/CMD + S SAVE & NEW Ctrl/CMD + Shift + S" at bounding box center [412, 45] width 749 height 31
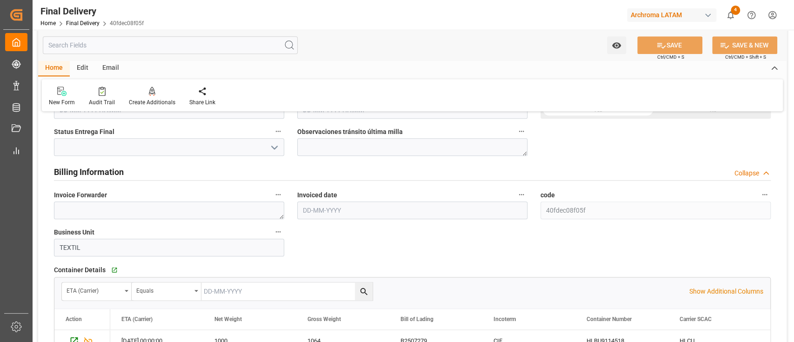
scroll to position [689, 0]
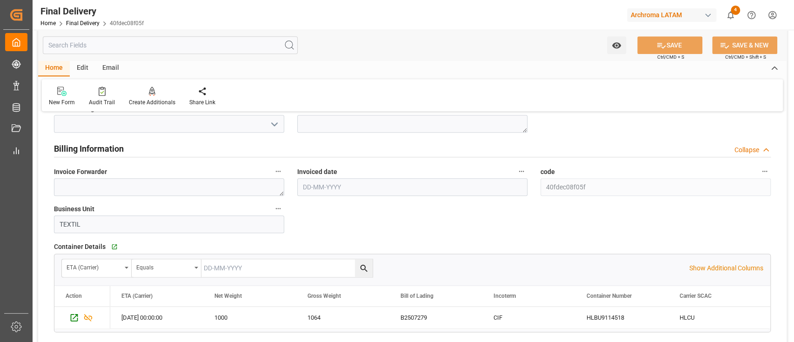
click at [555, 133] on div "BL release Custom inspection Taxes payment Custom clearance Delivered Final Del…" at bounding box center [412, 49] width 749 height 1237
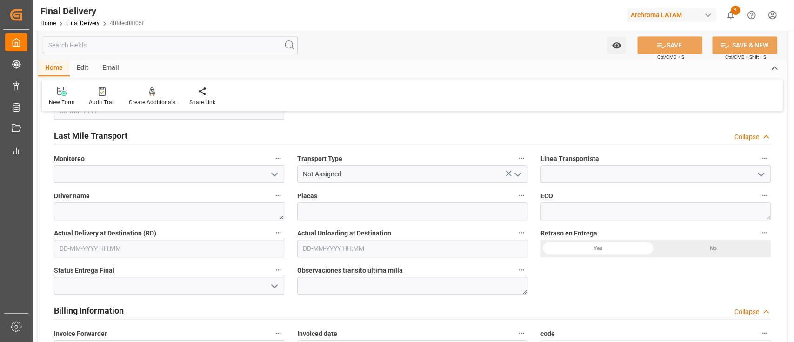
scroll to position [529, 0]
click at [551, 288] on div "BL release Custom inspection Taxes payment Custom clearance Delivered Final Del…" at bounding box center [412, 209] width 749 height 1237
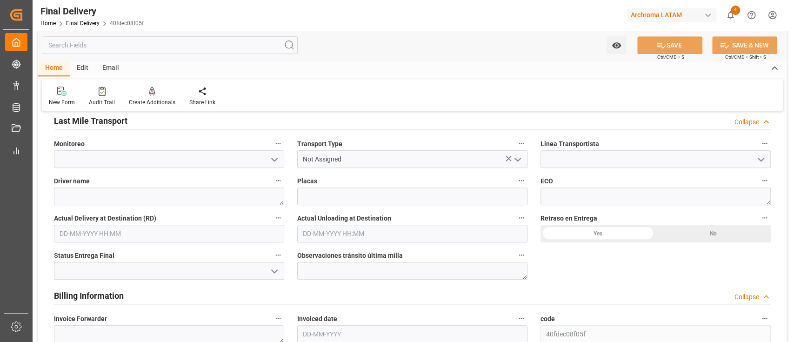
scroll to position [544, 0]
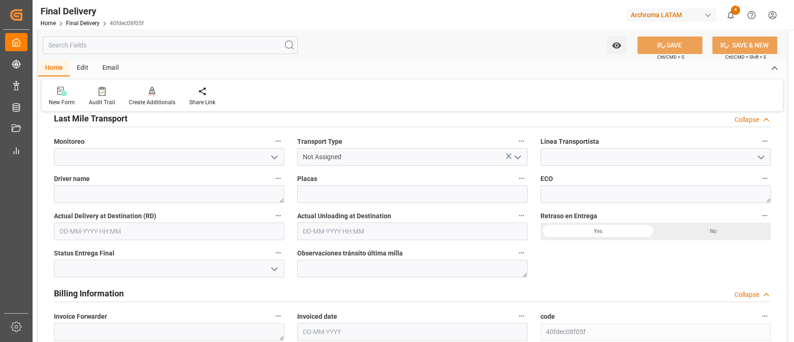
click at [566, 257] on div "BL release Custom inspection Taxes payment Custom clearance Delivered Final Del…" at bounding box center [412, 193] width 749 height 1237
click at [82, 66] on div "Edit" at bounding box center [83, 68] width 26 height 16
click at [212, 95] on icon at bounding box center [213, 91] width 13 height 9
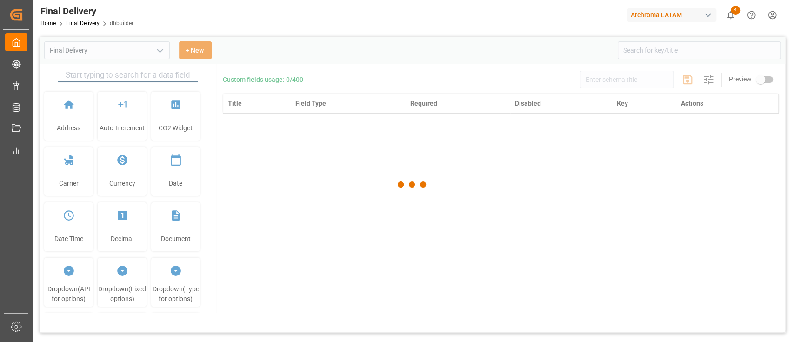
type input "Final Delivery"
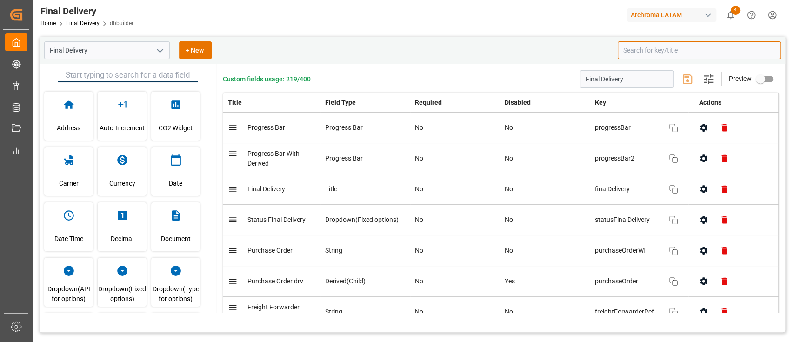
click at [660, 48] on input at bounding box center [699, 50] width 163 height 18
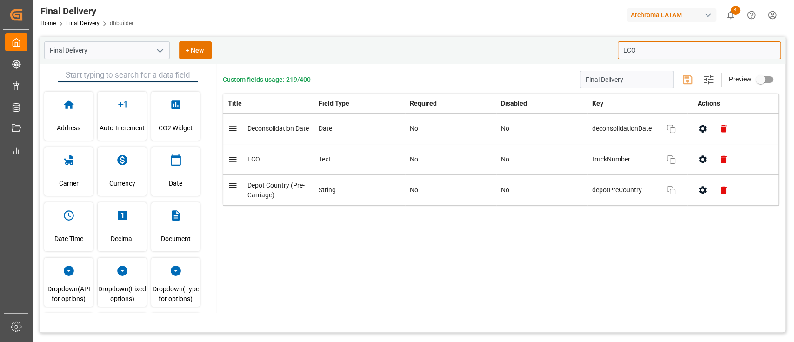
type input "ECO"
click at [699, 161] on icon "button" at bounding box center [703, 159] width 10 height 10
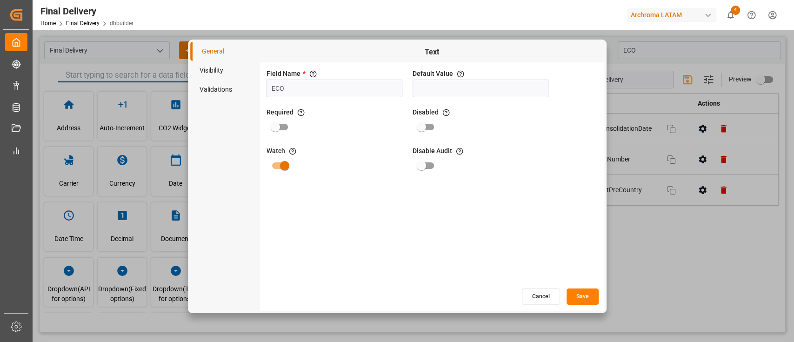
click at [218, 72] on li "Visibility" at bounding box center [225, 70] width 70 height 19
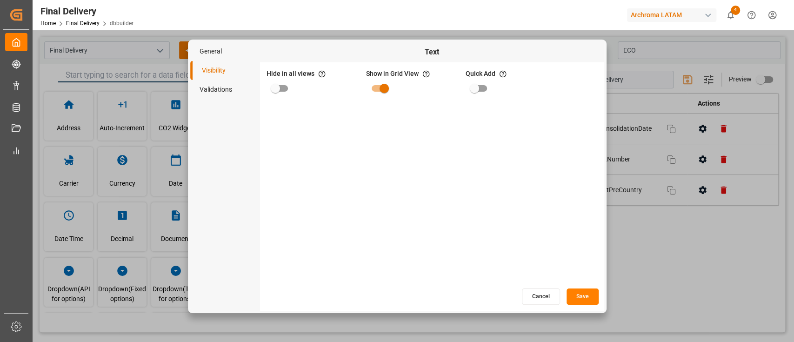
click at [269, 88] on input "primary checkbox" at bounding box center [275, 89] width 53 height 18
checkbox input "true"
click at [575, 291] on button "Save" at bounding box center [583, 296] width 32 height 16
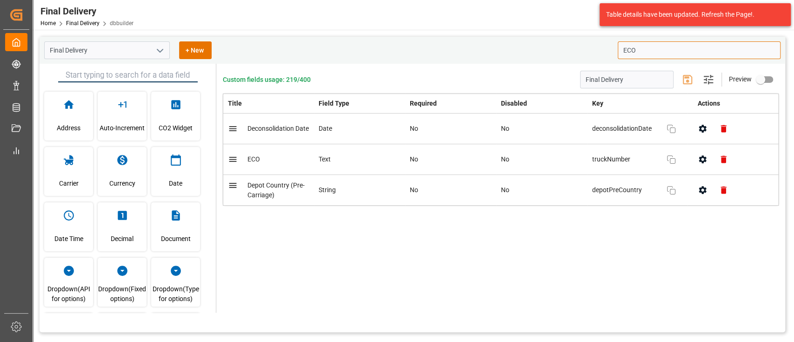
click at [648, 47] on input "ECO" at bounding box center [699, 50] width 163 height 18
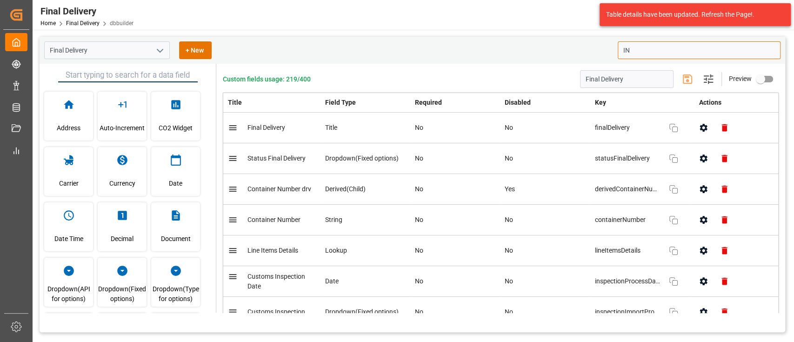
type input "INV"
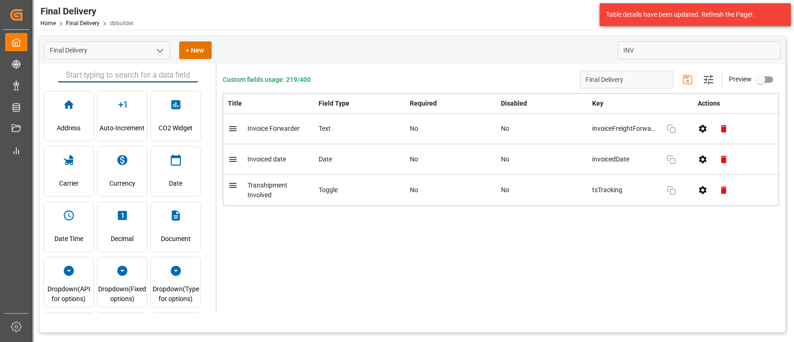
click at [555, 270] on div "Custom fields usage: 219/400 Final Delivery Settings Preview Title Field Type R…" at bounding box center [500, 188] width 569 height 249
click at [706, 127] on icon "button" at bounding box center [702, 129] width 7 height 8
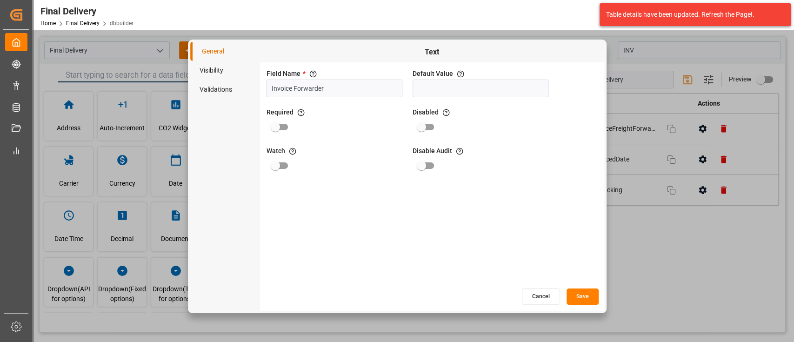
click at [221, 70] on li "Visibility" at bounding box center [225, 70] width 70 height 19
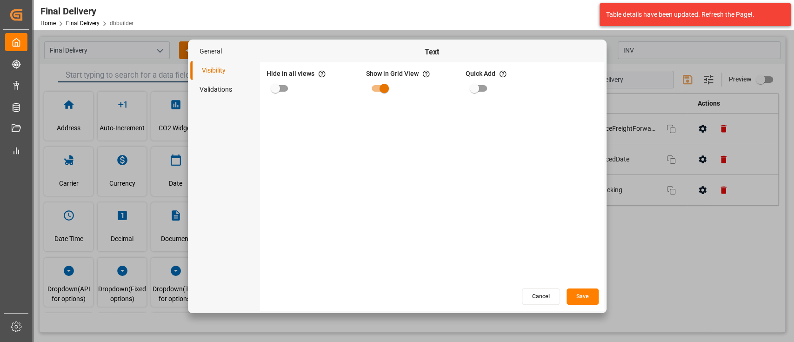
click at [282, 89] on input "primary checkbox" at bounding box center [275, 89] width 53 height 18
checkbox input "true"
click at [585, 288] on button "Save" at bounding box center [583, 296] width 32 height 16
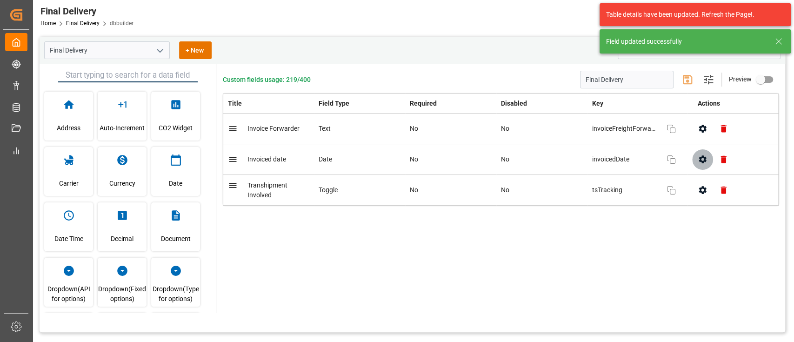
click at [703, 161] on icon "button" at bounding box center [702, 159] width 7 height 8
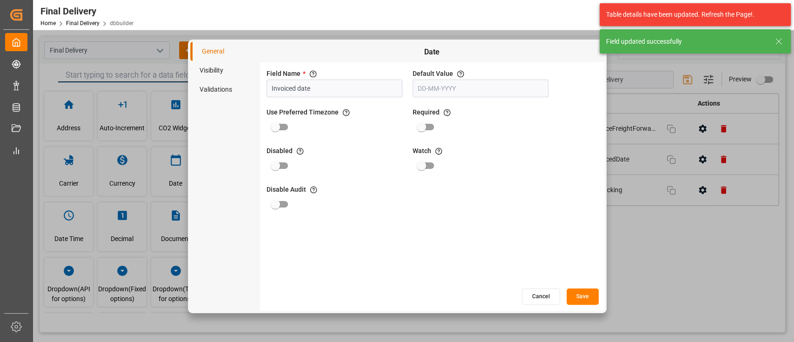
click at [225, 72] on li "Visibility" at bounding box center [225, 70] width 70 height 19
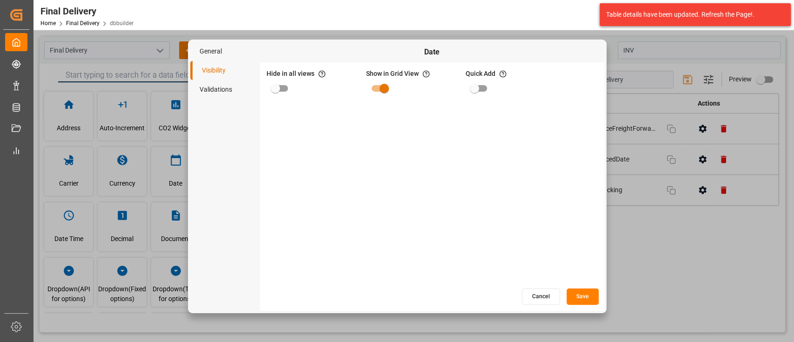
click at [280, 91] on input "primary checkbox" at bounding box center [275, 89] width 53 height 18
checkbox input "true"
click at [593, 296] on button "Save" at bounding box center [583, 296] width 32 height 16
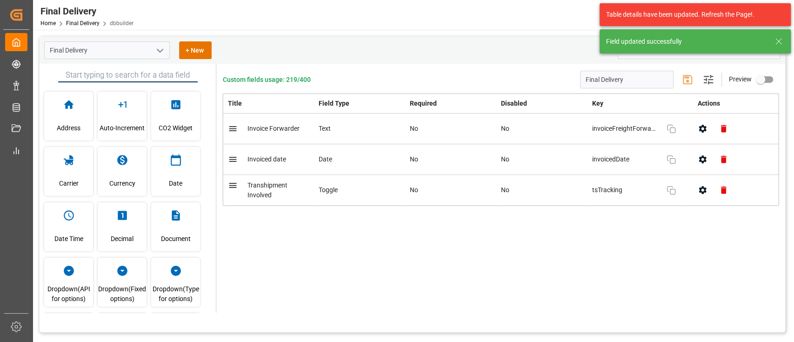
click at [410, 220] on div "Title Field Type Required Disabled Key Actions Invoice Forwarder Text No No inv…" at bounding box center [501, 166] width 556 height 145
click at [774, 43] on icon at bounding box center [778, 41] width 11 height 11
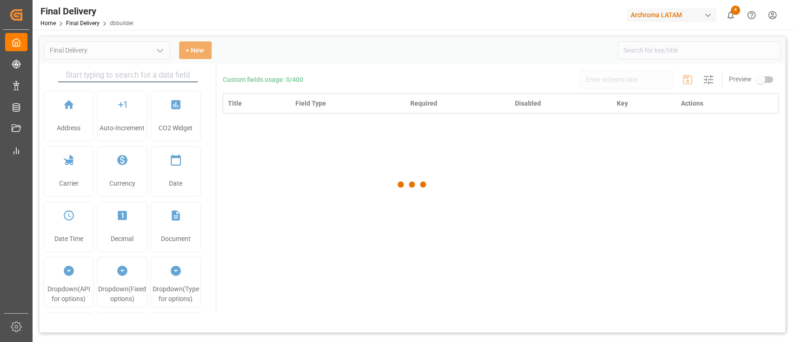
type input "Final Delivery"
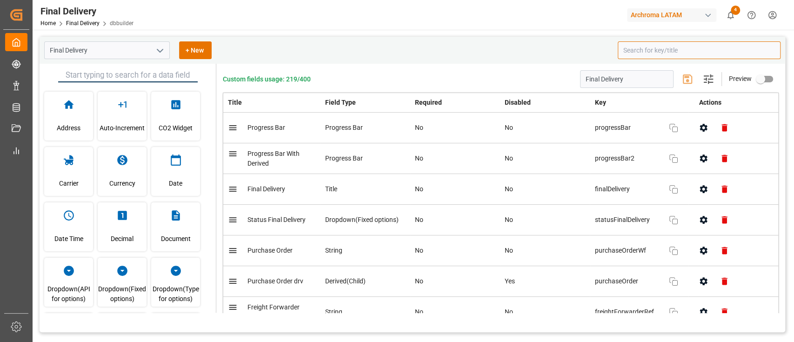
click at [627, 52] on input at bounding box center [699, 50] width 163 height 18
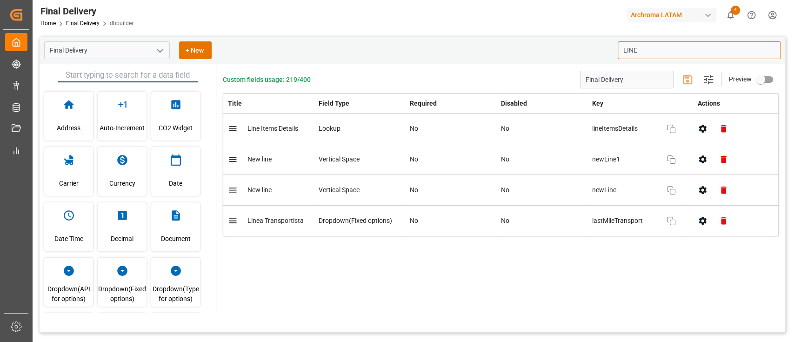
type input "LINE"
click at [704, 224] on icon "button" at bounding box center [703, 221] width 10 height 10
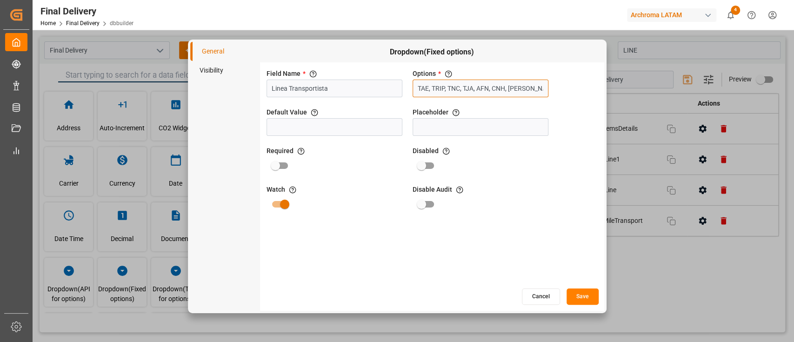
click at [499, 87] on input "TAE, TRIP, TNC, TJA, AFN, CNH, [PERSON_NAME], TRANSPORTES BELCHEZ SA DE CV, T. …" at bounding box center [481, 89] width 136 height 18
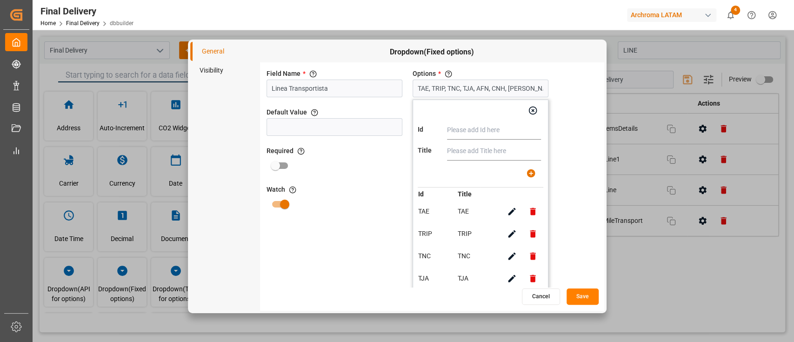
click at [585, 142] on div "Field Name * The title of the field that will be shown in UI Linea Transportist…" at bounding box center [432, 174] width 344 height 225
click at [586, 169] on div "Field Name * The title of the field that will be shown in UI Linea Transportist…" at bounding box center [432, 174] width 344 height 225
click at [351, 250] on div "Field Name * The title of the field that will be shown in UI Linea Transportist…" at bounding box center [432, 174] width 344 height 225
click at [551, 295] on button "Cancel" at bounding box center [541, 296] width 38 height 16
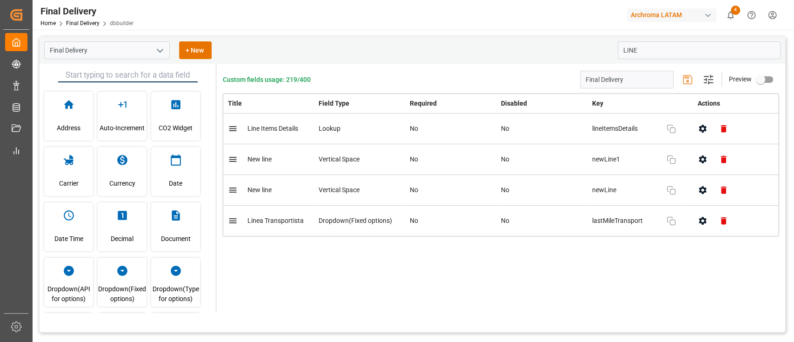
click at [601, 268] on div "Title Field Type Required Disabled Key Actions Line Items Details Lookup No No …" at bounding box center [501, 181] width 556 height 175
click at [702, 229] on button "button" at bounding box center [702, 220] width 21 height 21
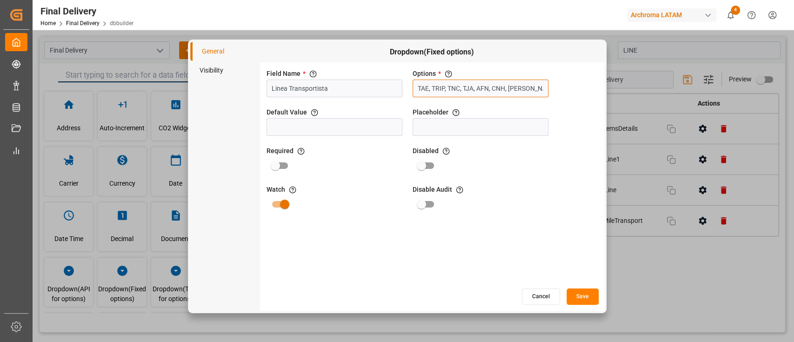
click at [508, 88] on input "TAE, TRIP, TNC, TJA, AFN, CNH, JAIME GODINEZ BENAVIDES, TRANSPORTES BELCHEZ SA …" at bounding box center [481, 89] width 136 height 18
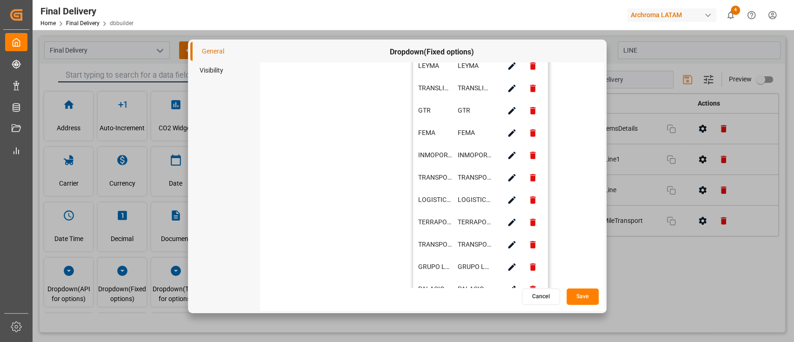
scroll to position [698, 0]
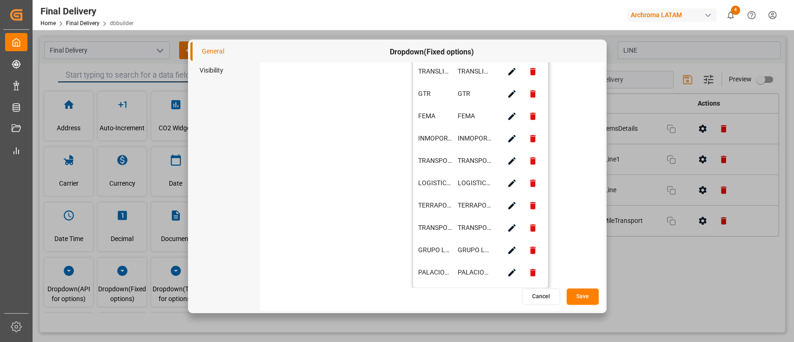
click at [574, 178] on div "Field Name * The title of the field that will be shown in UI Linea Transportist…" at bounding box center [432, 174] width 344 height 225
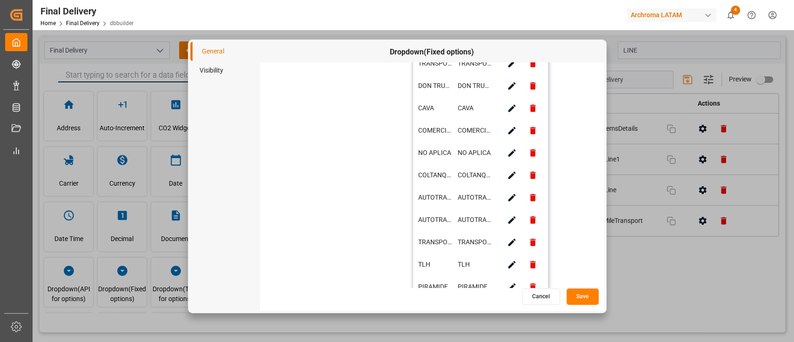
scroll to position [0, 0]
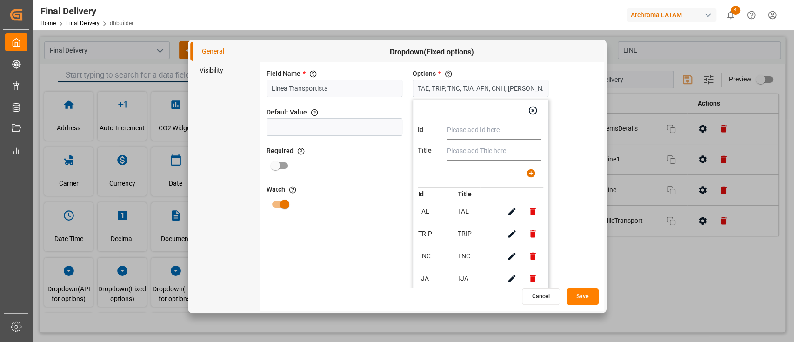
click at [556, 107] on div "Field Name * The title of the field that will be shown in UI Linea Transportist…" at bounding box center [432, 174] width 344 height 225
click at [543, 300] on button "Cancel" at bounding box center [541, 296] width 38 height 16
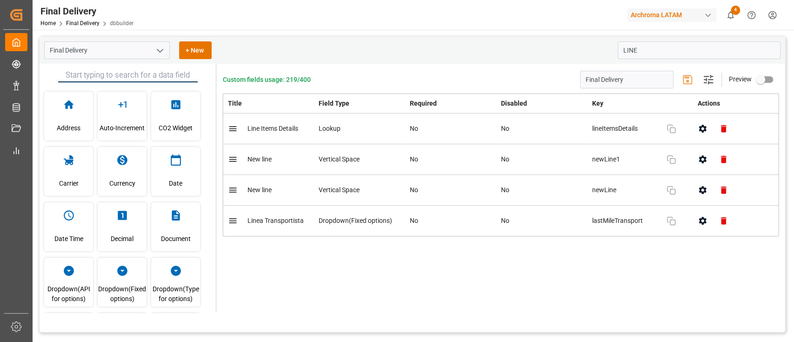
click at [589, 300] on div "Custom fields usage: 219/400 Final Delivery Settings Preview Title Field Type R…" at bounding box center [500, 188] width 569 height 249
click at [86, 27] on div "Home Final Delivery dbbuilder" at bounding box center [86, 23] width 93 height 10
click at [85, 23] on link "Final Delivery" at bounding box center [82, 23] width 33 height 7
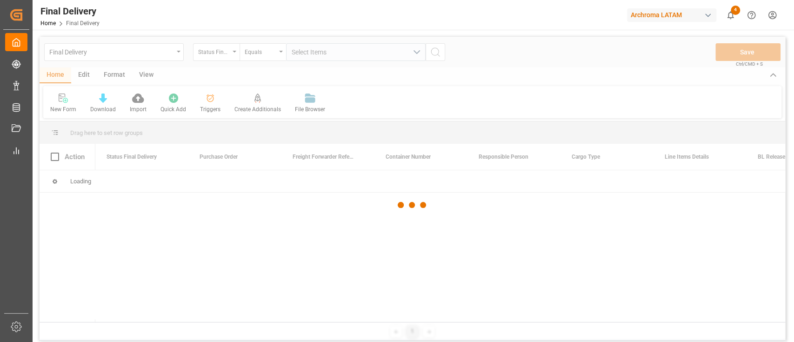
click at [174, 55] on div at bounding box center [413, 205] width 746 height 336
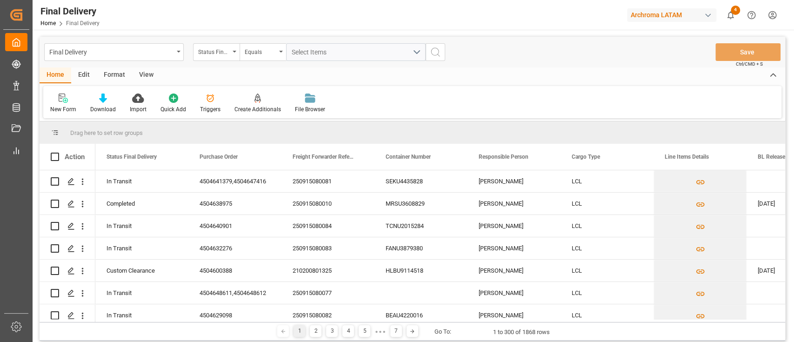
click at [174, 55] on div "Final Delivery" at bounding box center [114, 52] width 140 height 18
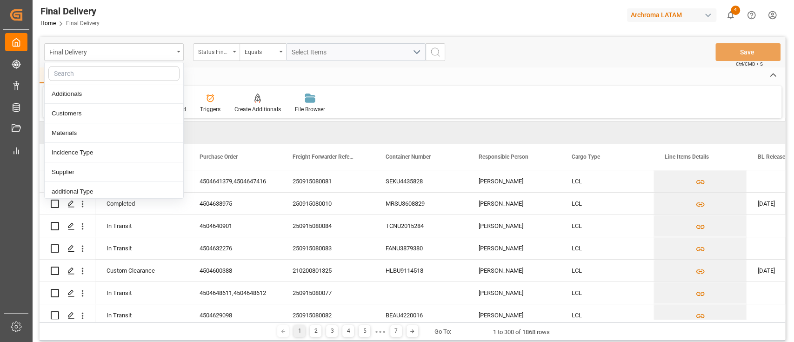
scroll to position [99, 0]
click at [120, 153] on div "Incidence Type" at bounding box center [114, 152] width 139 height 20
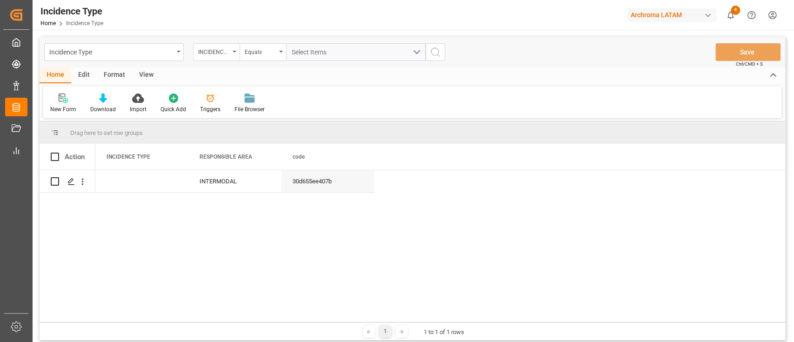
click at [65, 104] on div "New Form" at bounding box center [63, 103] width 40 height 20
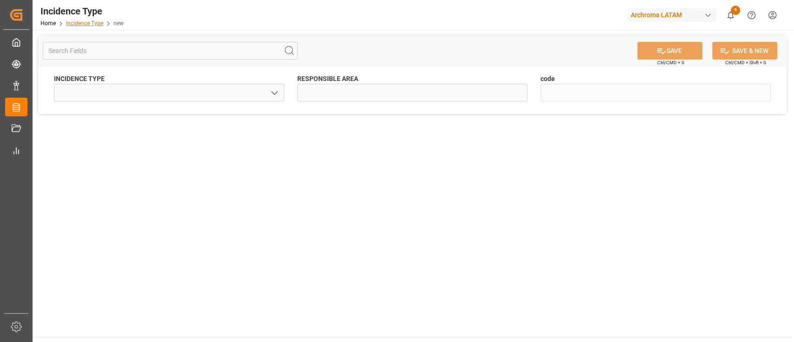
click at [86, 23] on link "Incidence Type" at bounding box center [84, 23] width 37 height 7
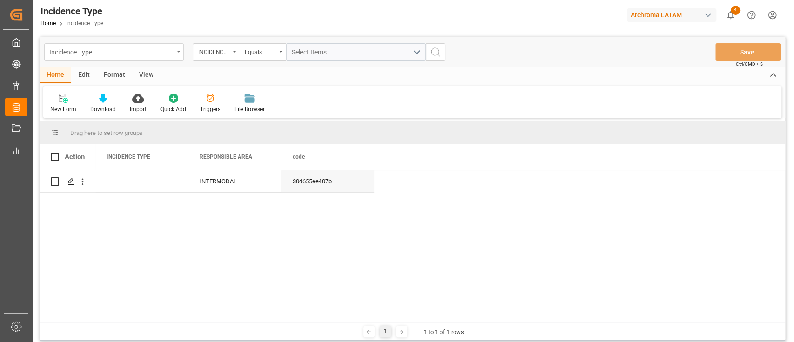
click at [171, 48] on div "Incidence Type" at bounding box center [111, 52] width 124 height 12
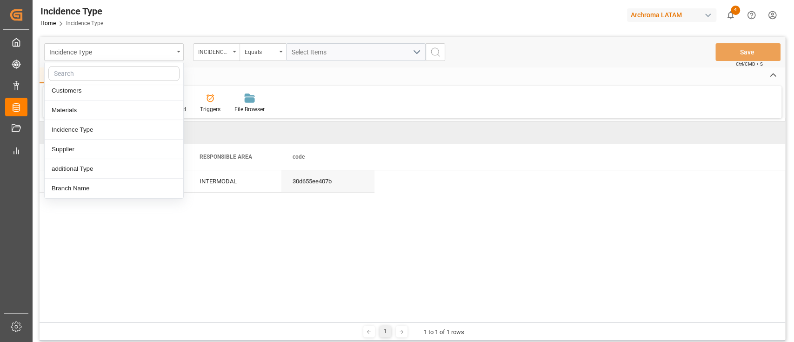
scroll to position [160, 0]
click at [153, 24] on div "Incidence Type Home Incidence Type Archroma LATAM 4 Notifications Only show unr…" at bounding box center [410, 15] width 768 height 30
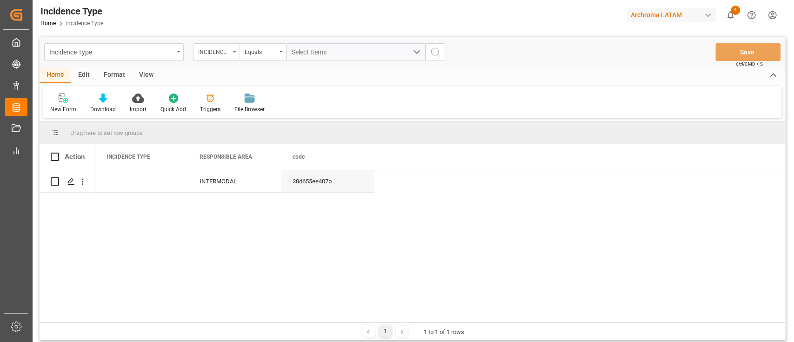
click at [83, 79] on div "Edit" at bounding box center [84, 75] width 26 height 16
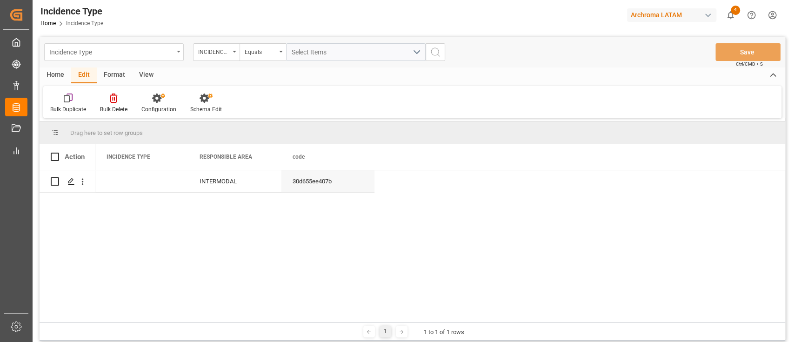
click at [164, 54] on div "Incidence Type" at bounding box center [111, 52] width 124 height 12
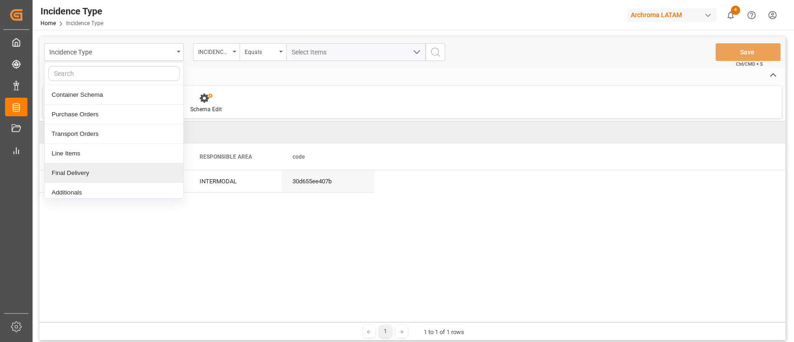
click at [107, 176] on div "Final Delivery" at bounding box center [114, 173] width 139 height 20
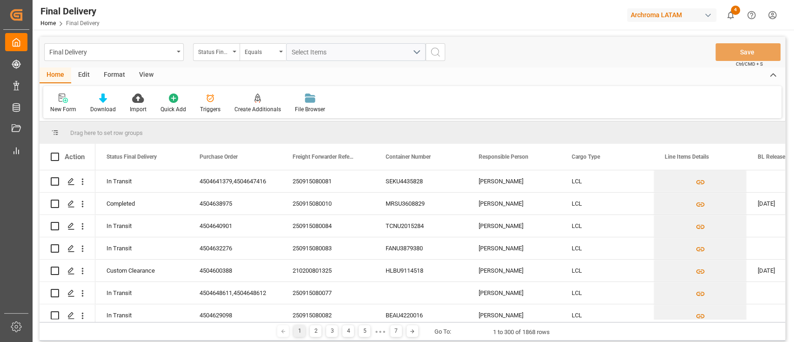
click at [87, 75] on div "Edit" at bounding box center [84, 75] width 26 height 16
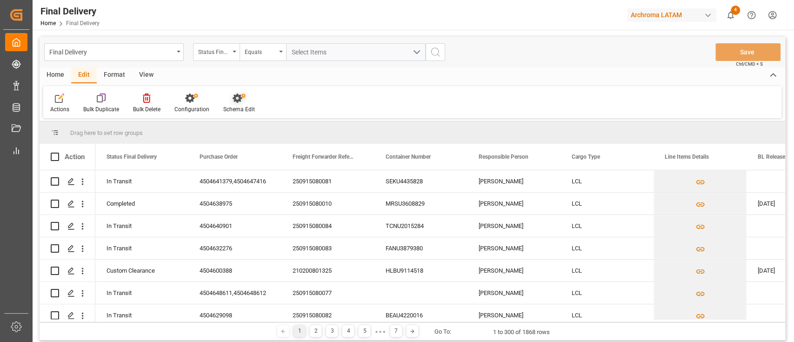
click at [233, 101] on icon at bounding box center [239, 98] width 13 height 9
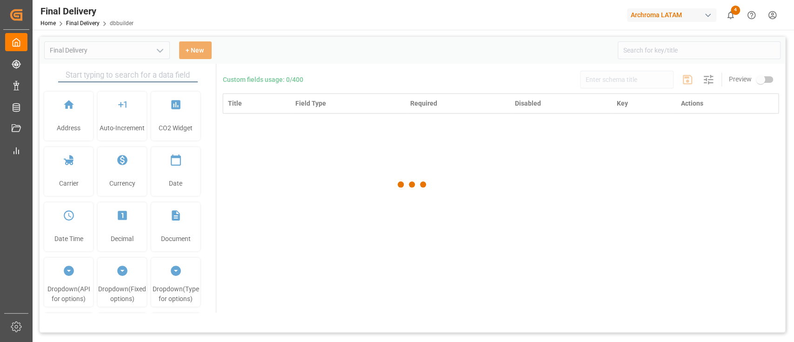
type input "Final Delivery"
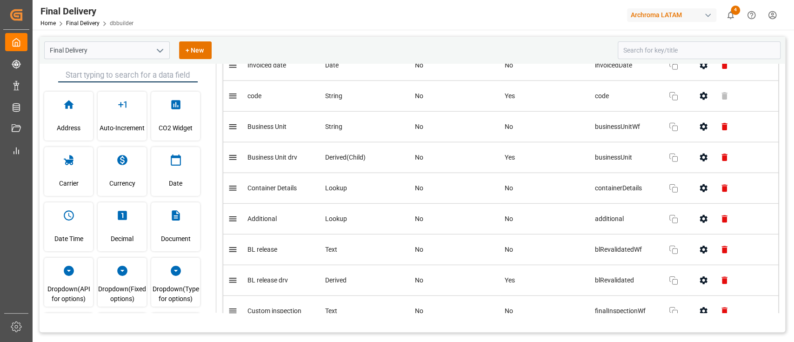
scroll to position [1856, 0]
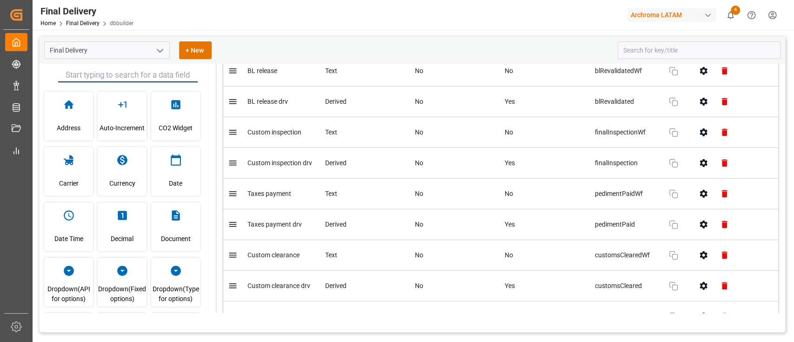
click at [159, 55] on icon "open menu" at bounding box center [159, 50] width 11 height 11
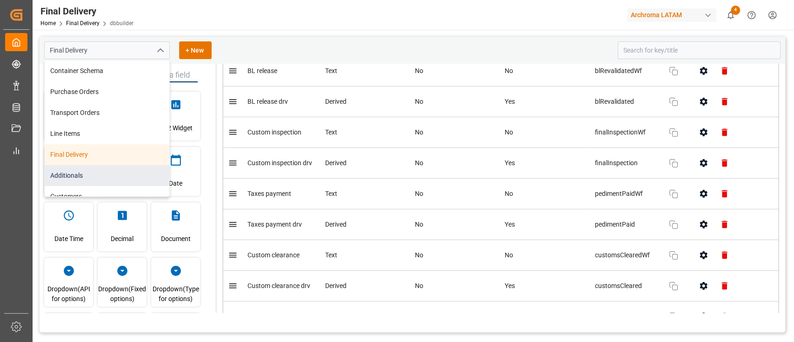
scroll to position [84, 0]
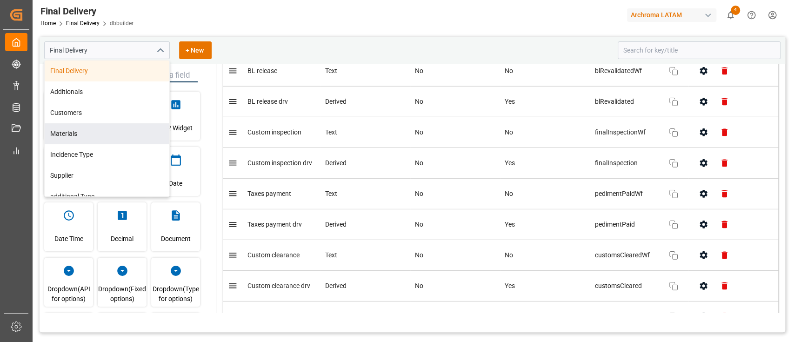
click at [261, 23] on div "Final Delivery Home Final Delivery dbbuilder Archroma LATAM 4 Notifications Onl…" at bounding box center [410, 15] width 768 height 30
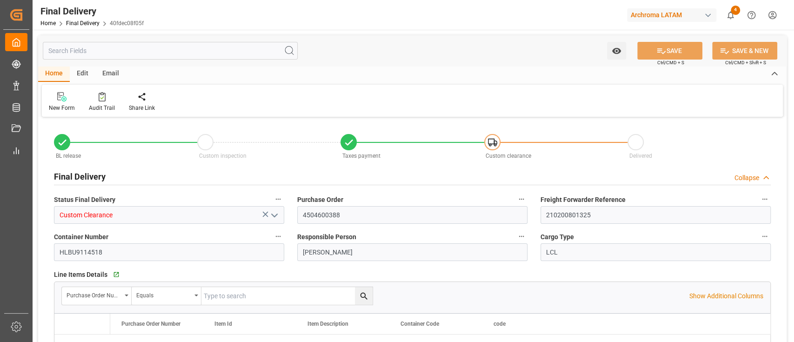
type input "3"
type input "[DATE]"
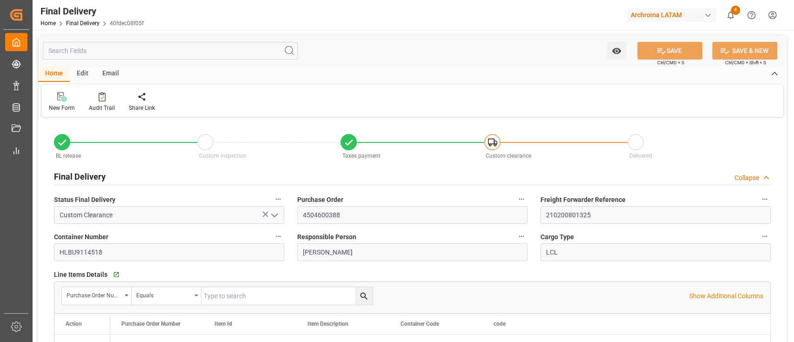
type input "[DATE]"
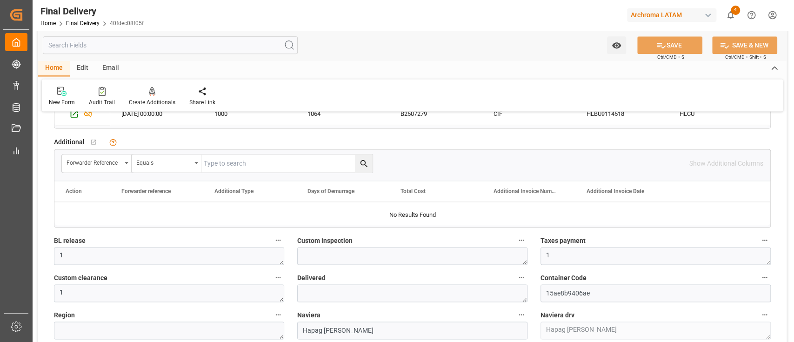
scroll to position [856, 0]
click at [533, 262] on div "Custom inspection" at bounding box center [412, 248] width 243 height 37
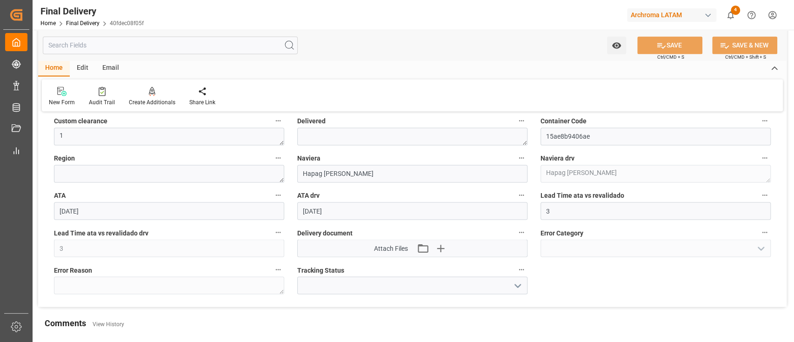
scroll to position [1013, 0]
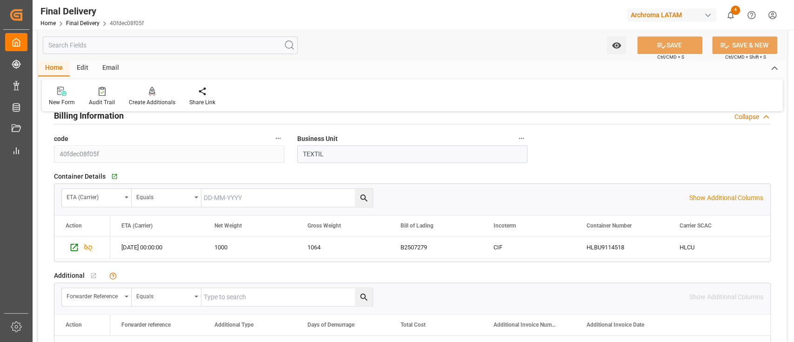
scroll to position [707, 0]
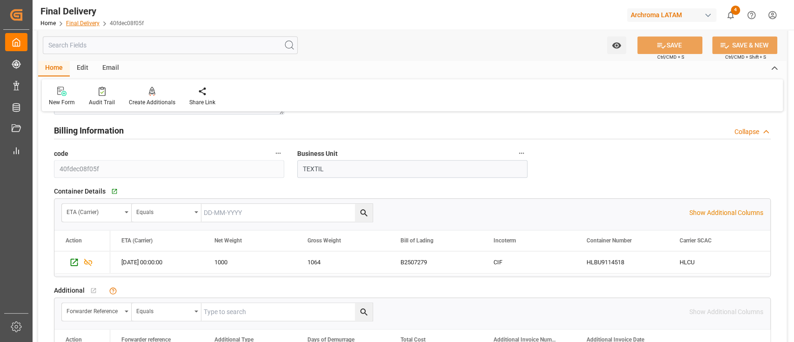
click at [83, 20] on link "Final Delivery" at bounding box center [82, 23] width 33 height 7
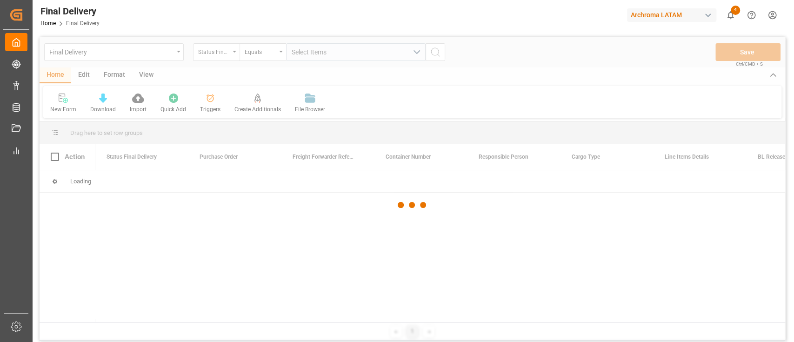
click at [175, 54] on div at bounding box center [413, 205] width 746 height 336
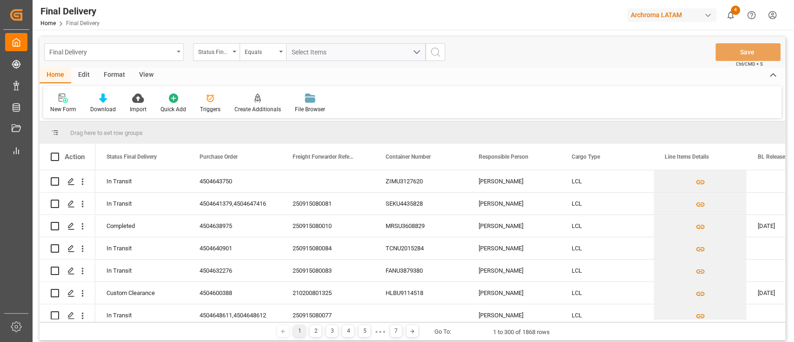
click at [170, 55] on div "Final Delivery" at bounding box center [111, 52] width 124 height 12
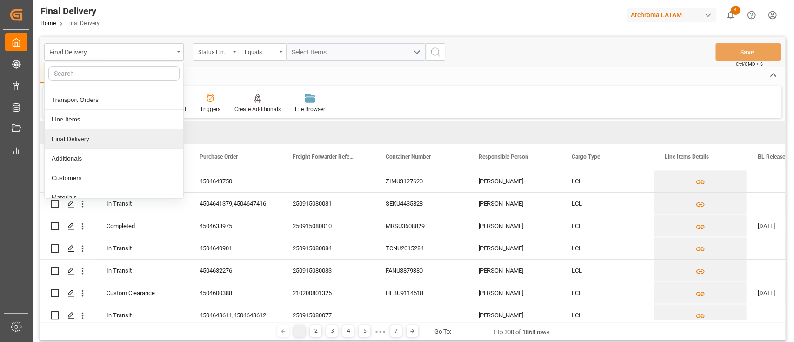
scroll to position [39, 0]
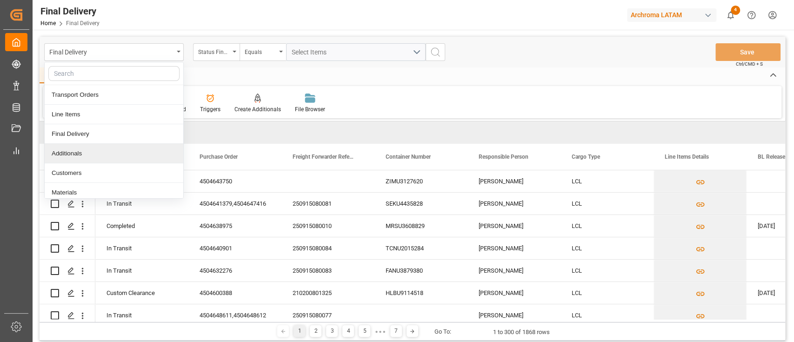
click at [89, 148] on div "Additionals" at bounding box center [114, 154] width 139 height 20
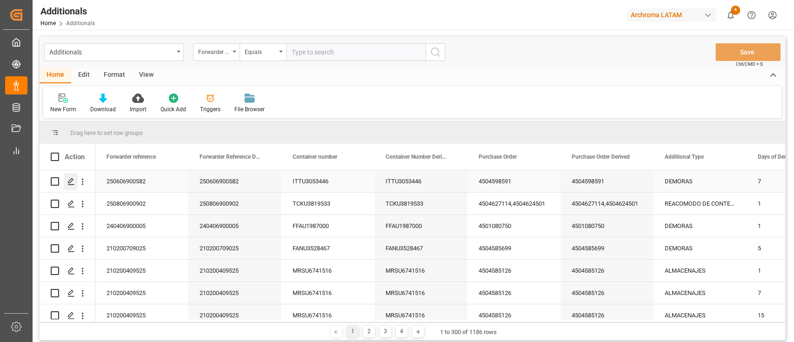
click at [71, 184] on icon "Press SPACE to select this row." at bounding box center [70, 181] width 7 height 7
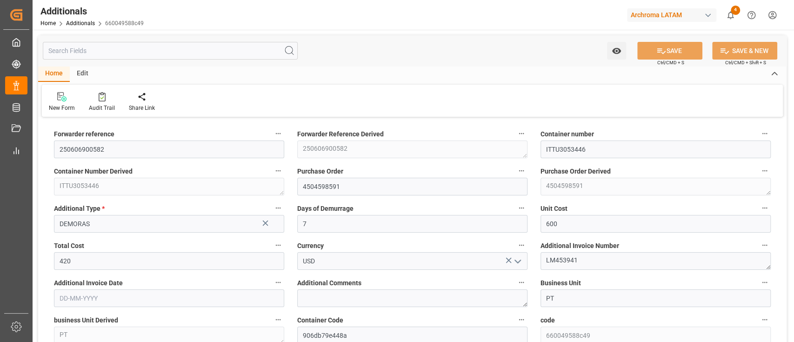
type input "[DATE]"
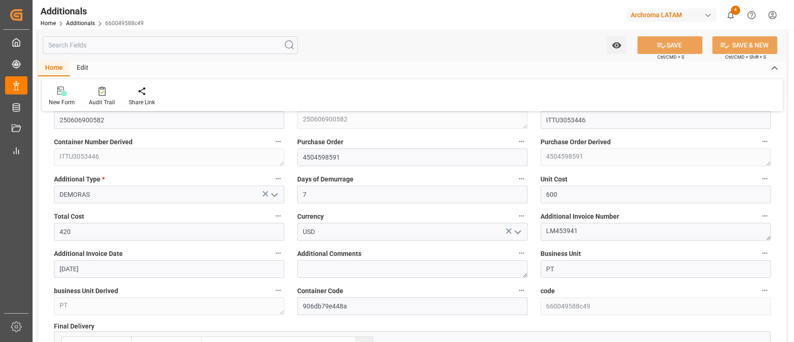
scroll to position [28, 0]
click at [85, 25] on link "Additionals" at bounding box center [80, 23] width 29 height 7
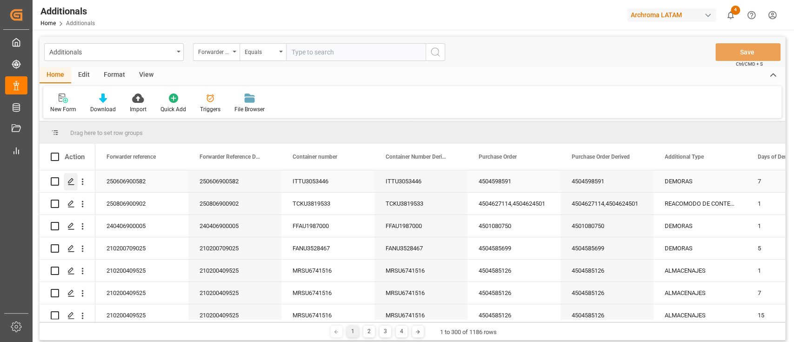
click at [68, 180] on icon "Press SPACE to select this row." at bounding box center [70, 181] width 7 height 7
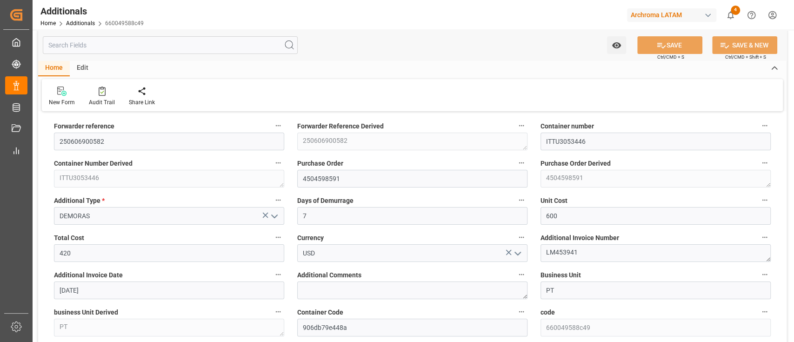
scroll to position [6, 0]
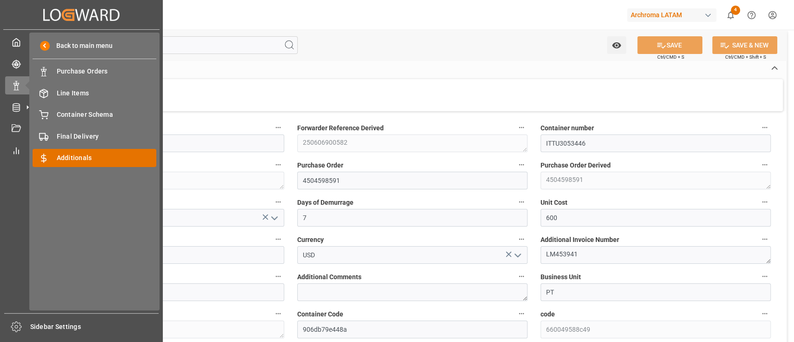
click at [83, 154] on span "Additionals" at bounding box center [107, 158] width 100 height 10
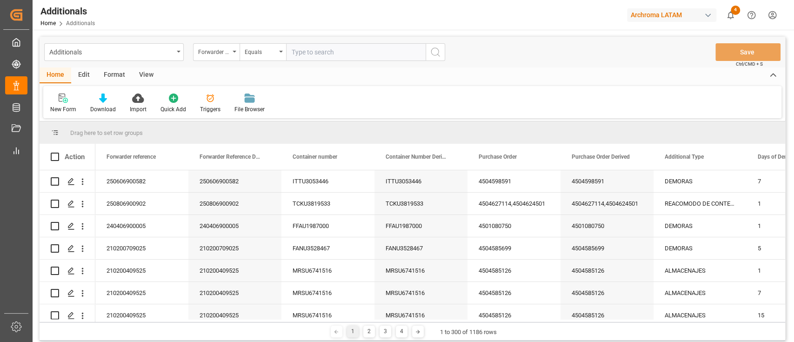
click at [82, 75] on div "Edit" at bounding box center [84, 75] width 26 height 16
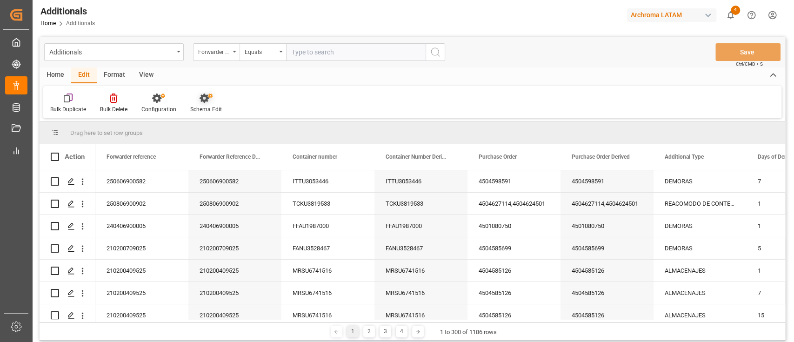
click at [203, 99] on icon at bounding box center [206, 98] width 13 height 9
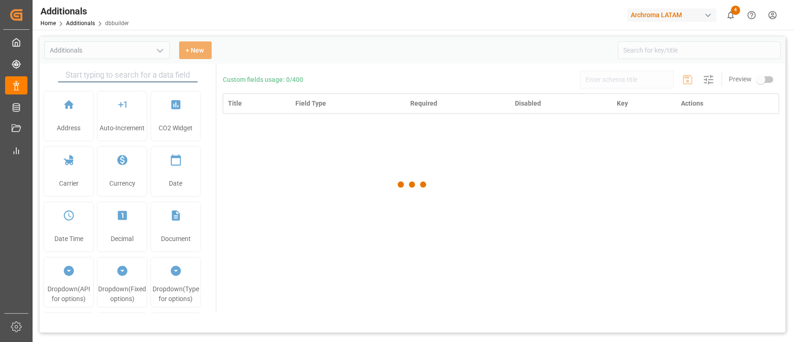
type input "Additionals"
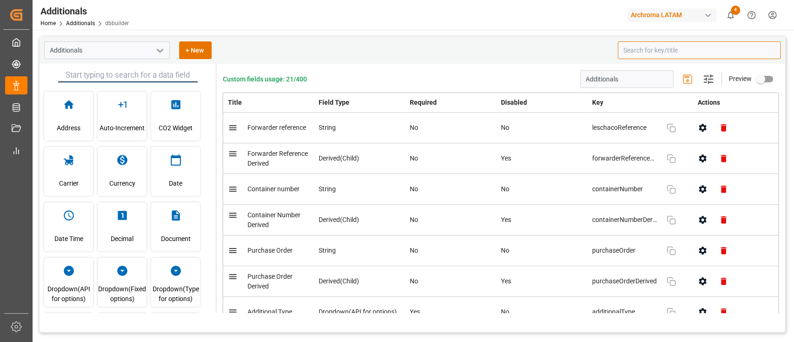
click at [648, 49] on input at bounding box center [699, 50] width 163 height 18
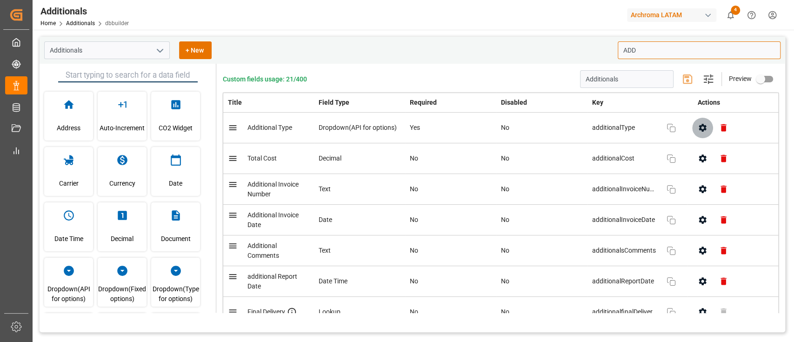
click at [703, 131] on icon "button" at bounding box center [703, 128] width 10 height 10
type input "ADD"
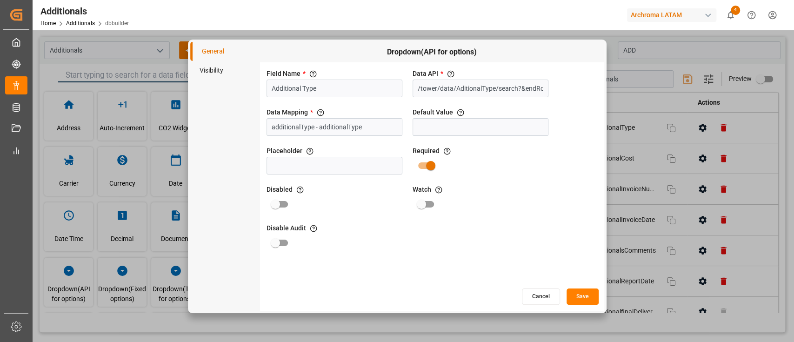
click at [540, 291] on button "Cancel" at bounding box center [541, 296] width 38 height 16
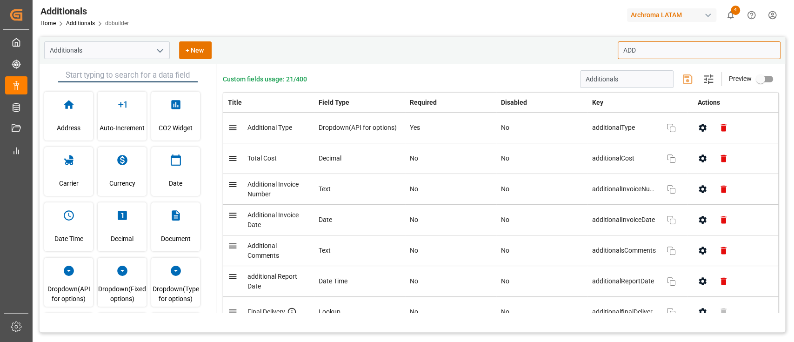
click at [701, 126] on icon "button" at bounding box center [702, 128] width 7 height 8
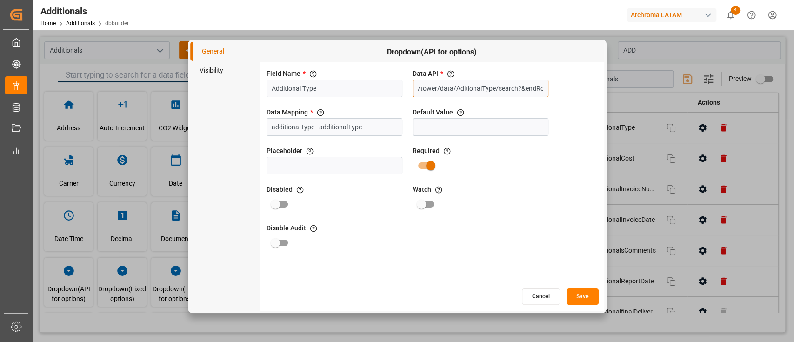
scroll to position [0, 93]
drag, startPoint x: 418, startPoint y: 89, endPoint x: 610, endPoint y: 99, distance: 191.9
click at [610, 99] on div "General Visibility Dropdown(API for options) Field Name * The title of the fiel…" at bounding box center [397, 171] width 794 height 342
drag, startPoint x: 375, startPoint y: 128, endPoint x: 265, endPoint y: 128, distance: 109.3
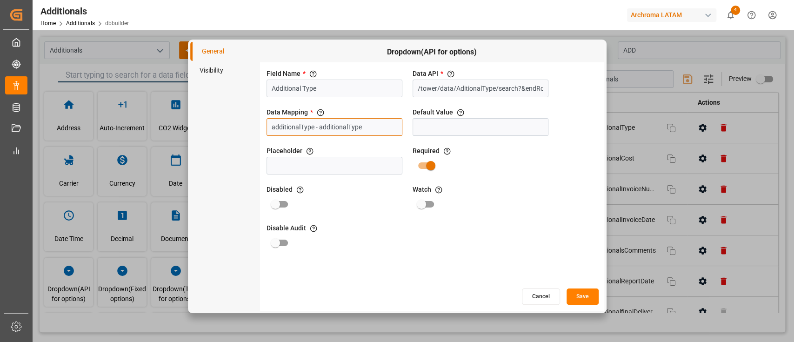
click at [265, 128] on div "Data Mapping * There are two rows to be entered. label->labelkey and id-idkey, …" at bounding box center [335, 122] width 140 height 32
click at [298, 132] on input "additionalType - additionalType" at bounding box center [335, 127] width 136 height 18
drag, startPoint x: 314, startPoint y: 127, endPoint x: 250, endPoint y: 132, distance: 63.9
click at [250, 132] on div "General Visibility Dropdown(API for options) Field Name * The title of the fiel…" at bounding box center [397, 176] width 414 height 269
